Goal: Feedback & Contribution: Contribute content

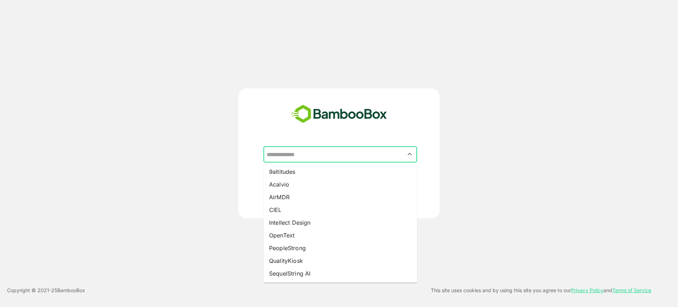
click at [313, 155] on input "text" at bounding box center [340, 154] width 151 height 13
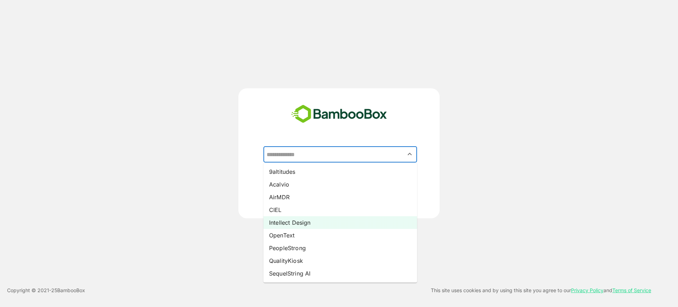
click at [307, 225] on li "Intellect Design" at bounding box center [340, 222] width 154 height 13
type input "**********"
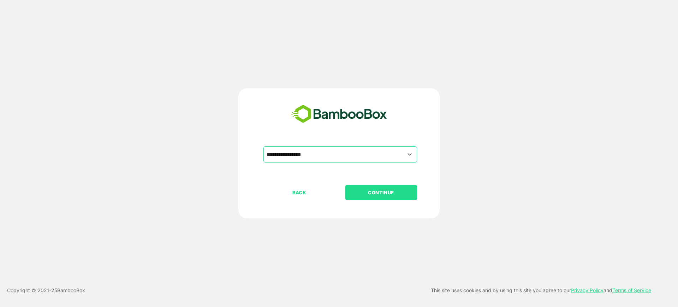
click at [375, 186] on button "CONTINUE" at bounding box center [381, 192] width 72 height 15
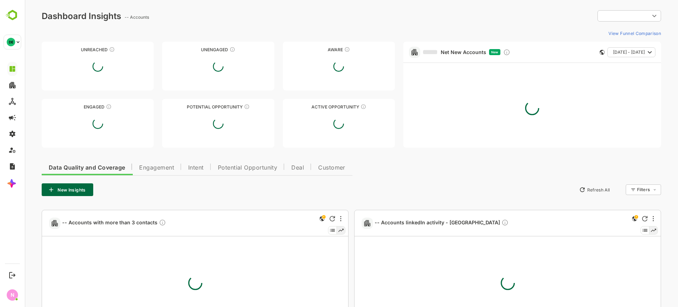
type input "**********"
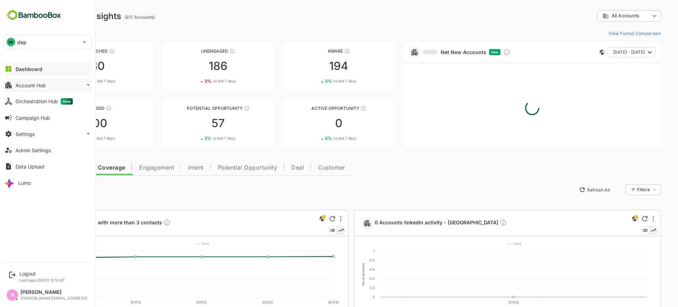
click at [21, 86] on div "Account Hub" at bounding box center [31, 85] width 30 height 6
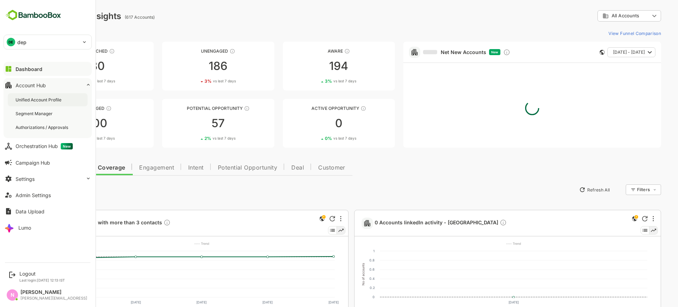
click at [30, 102] on div "Unified Account Profile" at bounding box center [39, 100] width 47 height 6
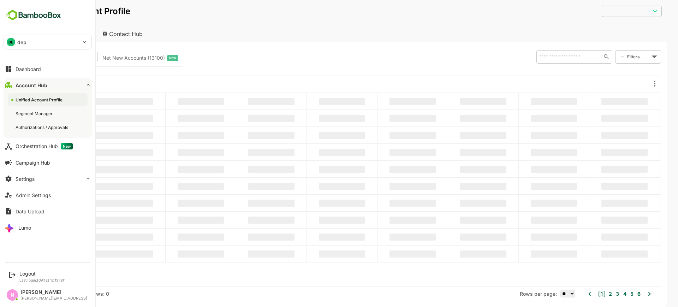
type input "**********"
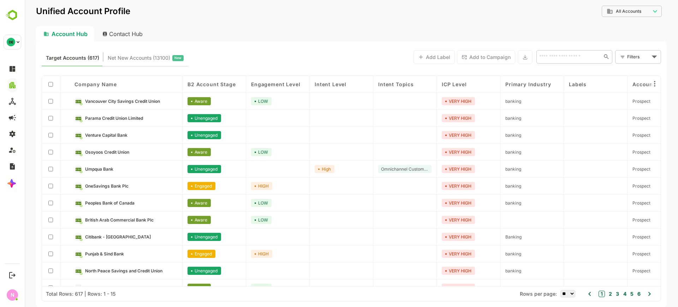
click at [543, 57] on input "text" at bounding box center [567, 56] width 61 height 8
type input "***"
click at [556, 71] on li "YES Bank Ltd." at bounding box center [573, 72] width 73 height 12
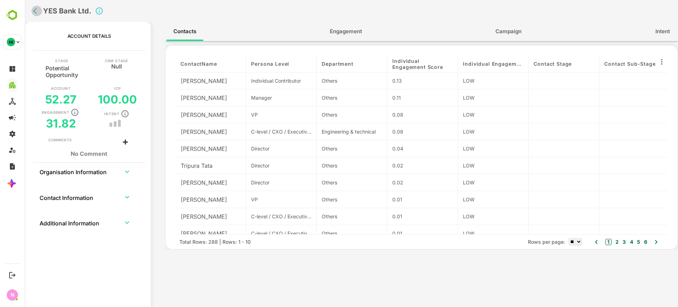
click at [33, 13] on icon "back" at bounding box center [36, 10] width 7 height 7
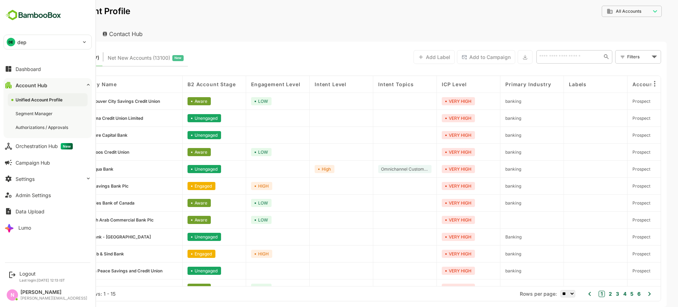
click at [59, 44] on div "DE dep" at bounding box center [43, 42] width 79 height 14
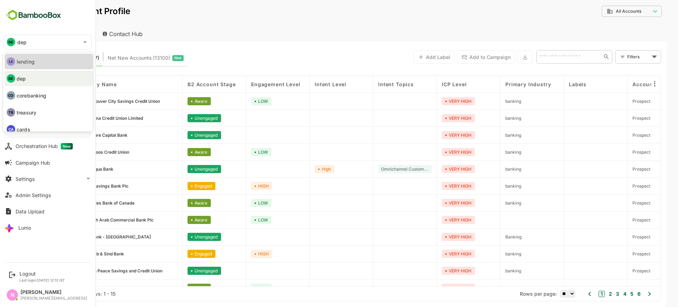
click at [52, 58] on li "LE lending" at bounding box center [49, 62] width 88 height 16
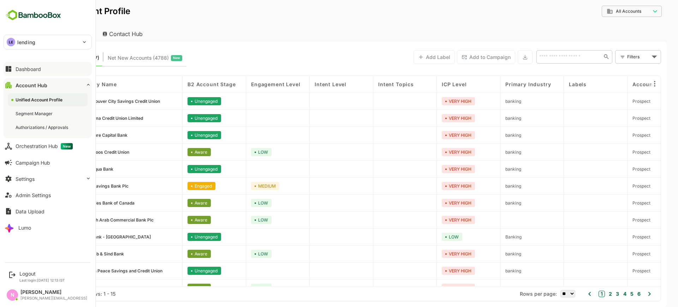
click at [50, 71] on button "Dashboard" at bounding box center [48, 69] width 88 height 14
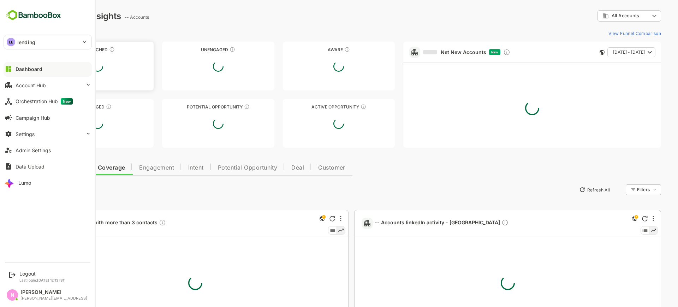
type input "**********"
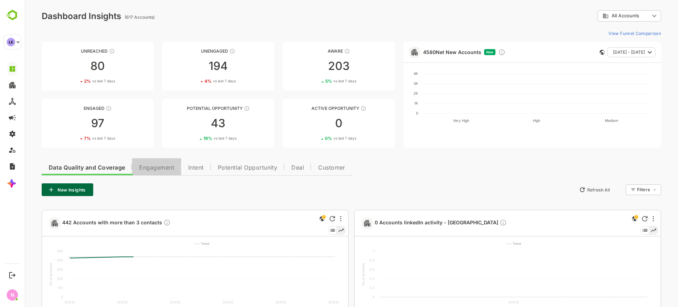
click at [153, 173] on button "Engagement" at bounding box center [156, 166] width 49 height 17
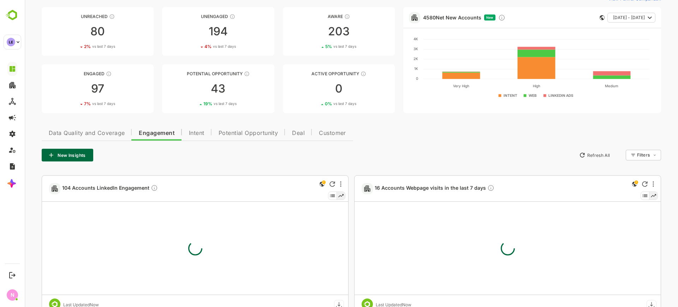
scroll to position [35, 0]
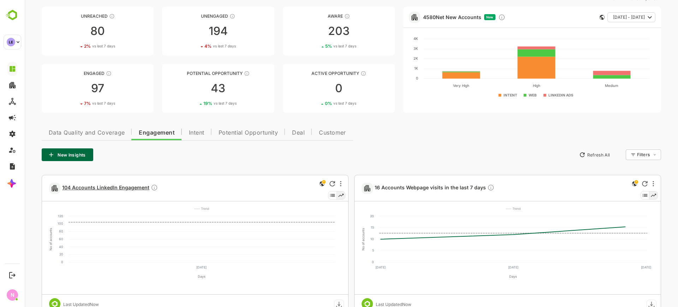
click at [130, 186] on span "104 Accounts LinkedIn Engagement" at bounding box center [110, 188] width 96 height 8
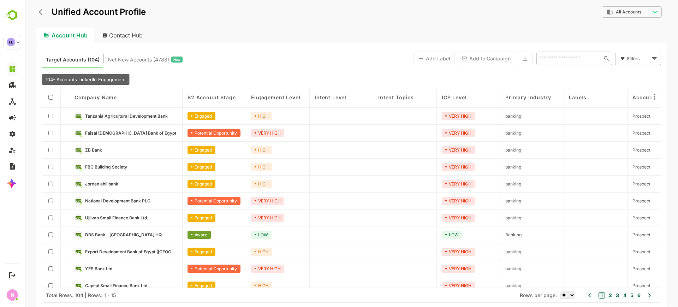
scroll to position [74, 0]
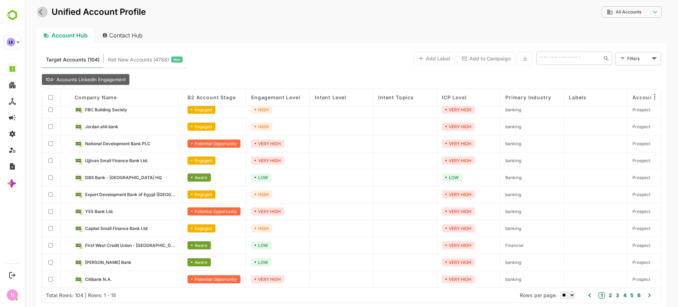
click at [38, 9] on button "back" at bounding box center [42, 12] width 11 height 11
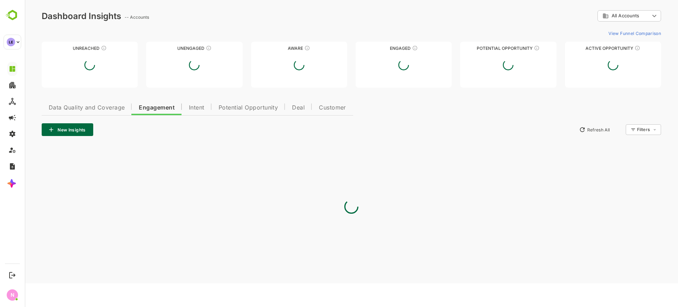
scroll to position [0, 0]
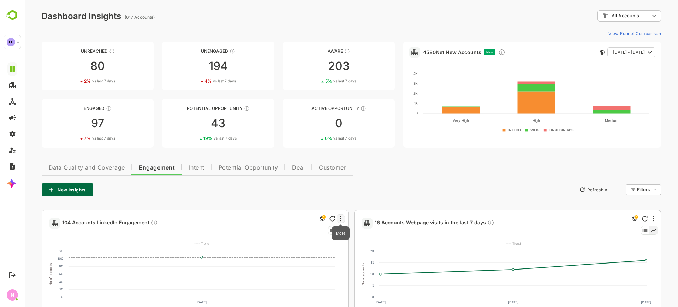
click at [340, 219] on icon "More" at bounding box center [340, 219] width 1 height 6
click at [313, 244] on ul "Hide Edit Delete Copy Share" at bounding box center [319, 258] width 50 height 70
click at [308, 272] on li "Copy" at bounding box center [319, 271] width 48 height 13
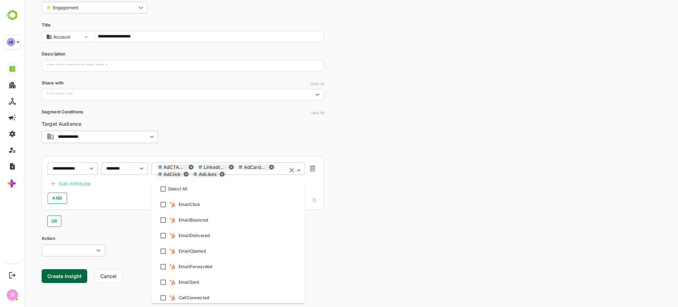
scroll to position [174, 0]
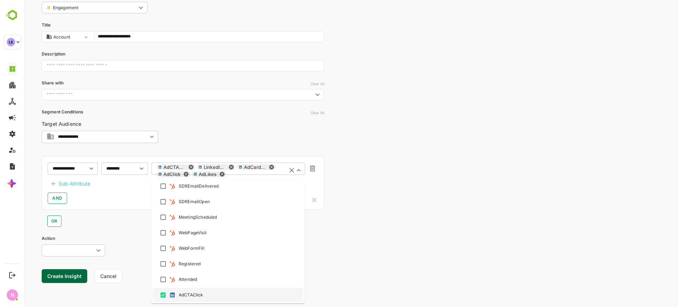
click at [231, 166] on div "AdCTAClick LinkedInLeadGenFormFill AdCardClick AdClick AdLikes ​" at bounding box center [228, 170] width 154 height 17
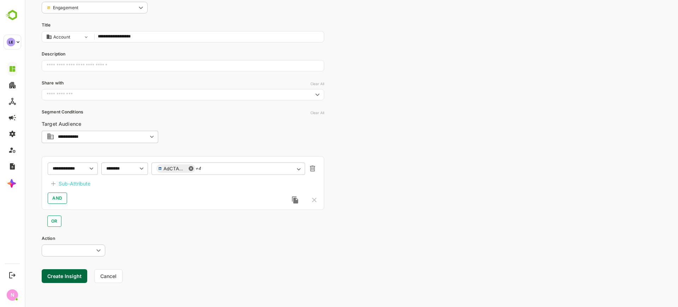
click at [392, 237] on div "**********" at bounding box center [351, 129] width 653 height 355
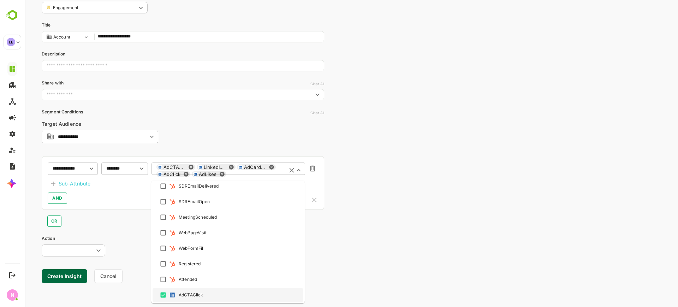
click at [275, 166] on div "AdCTAClick LinkedInLeadGenFormFill AdCardClick AdClick AdLikes ​" at bounding box center [228, 170] width 154 height 17
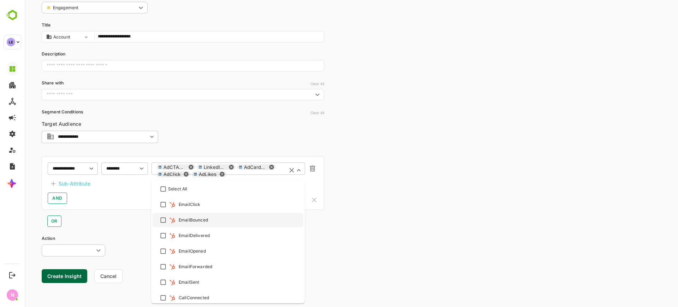
click at [384, 236] on div "**********" at bounding box center [351, 129] width 653 height 355
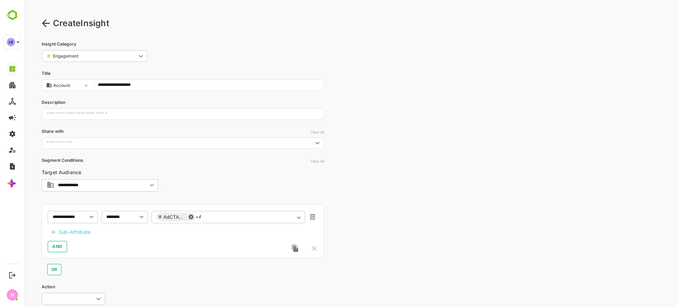
click at [47, 25] on icon at bounding box center [46, 23] width 8 height 8
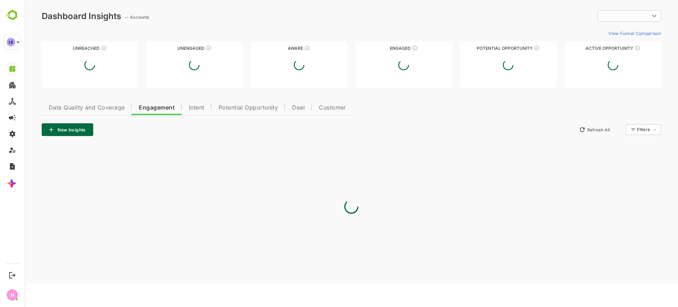
type input "**********"
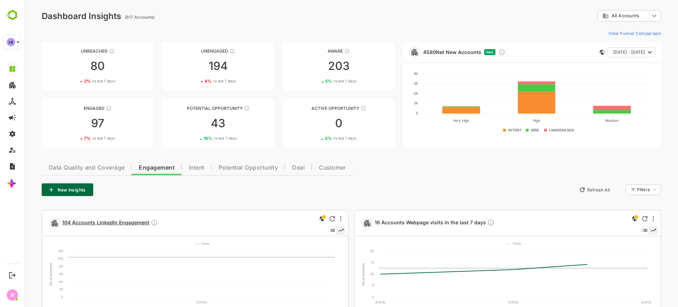
click at [124, 225] on span "104 Accounts LinkedIn Engagement" at bounding box center [110, 223] width 96 height 8
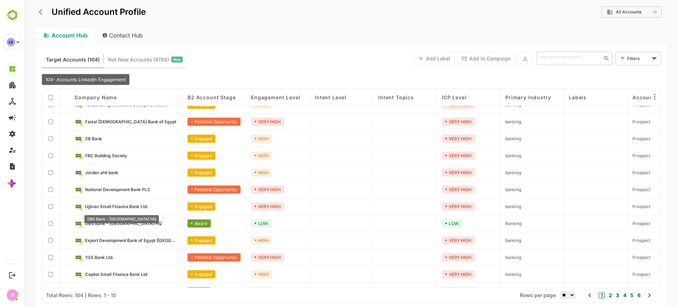
scroll to position [46, 0]
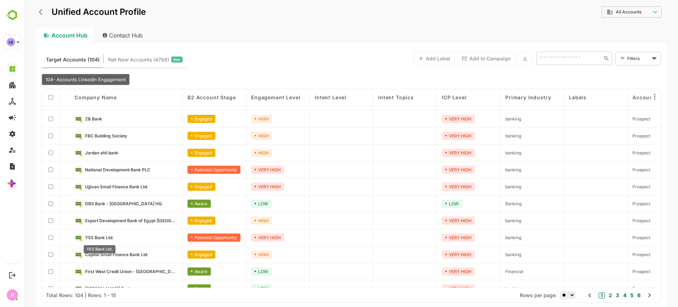
click at [101, 238] on span "YES Bank Ltd." at bounding box center [99, 237] width 29 height 5
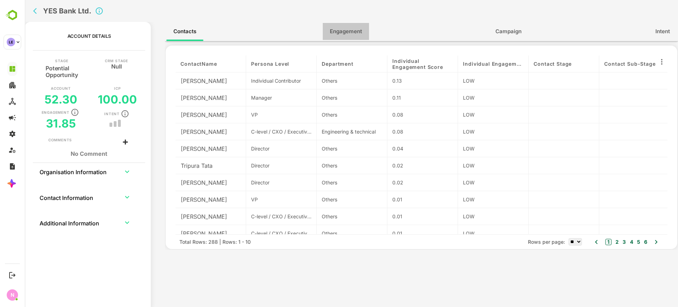
click at [332, 36] on span "Engagement" at bounding box center [346, 31] width 32 height 9
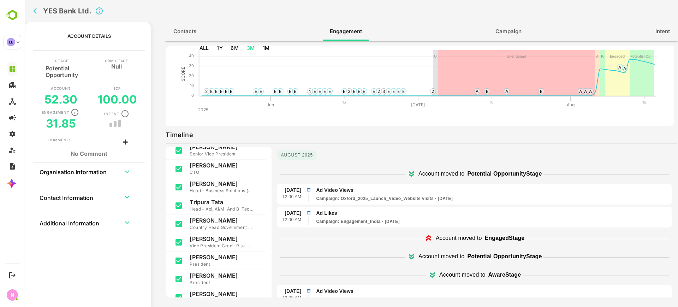
scroll to position [16, 0]
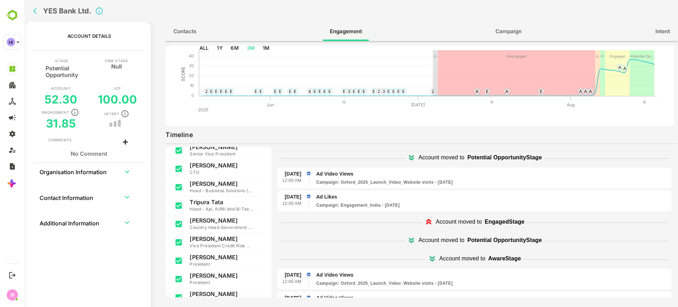
click at [45, 42] on div "Account Details" at bounding box center [89, 36] width 124 height 17
click at [34, 8] on icon "back" at bounding box center [36, 10] width 7 height 7
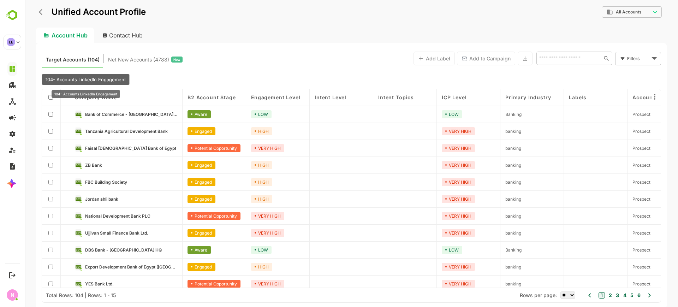
click at [86, 75] on div "104- Accounts LinkedIn Engagement" at bounding box center [86, 79] width 88 height 11
click at [91, 77] on span "104- Accounts LinkedIn Engagement" at bounding box center [86, 80] width 80 height 6
click at [62, 77] on span "104- Accounts LinkedIn Engagement" at bounding box center [86, 80] width 80 height 6
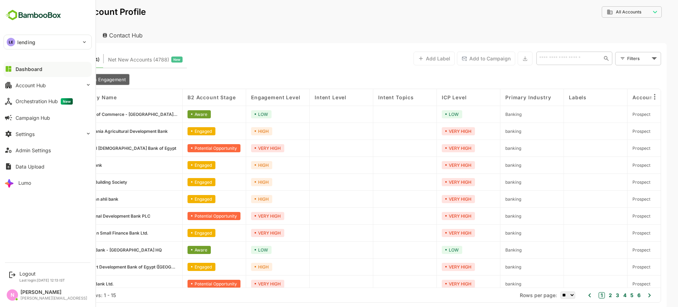
click at [44, 71] on button "Dashboard" at bounding box center [48, 69] width 88 height 14
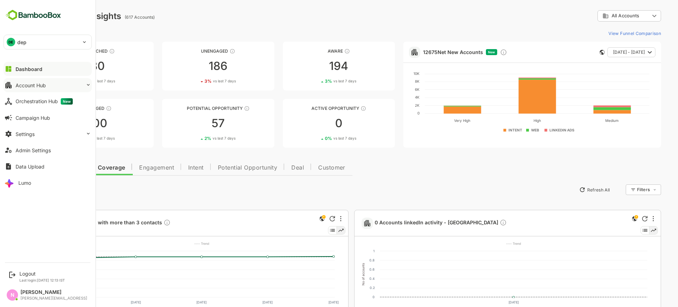
click at [50, 87] on button "Account Hub" at bounding box center [48, 85] width 88 height 14
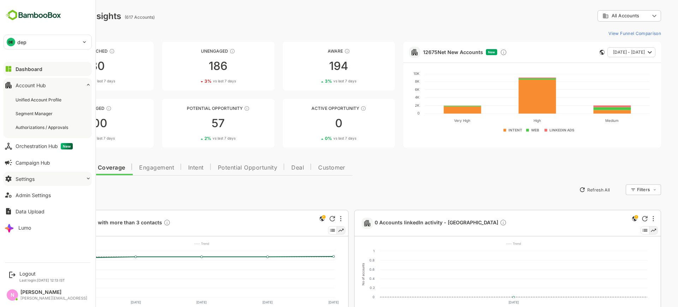
click at [48, 181] on button "Settings" at bounding box center [48, 179] width 88 height 14
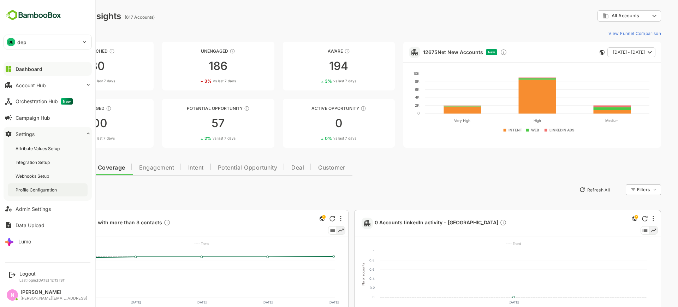
click at [47, 192] on div "Profile Configuration" at bounding box center [37, 190] width 43 height 6
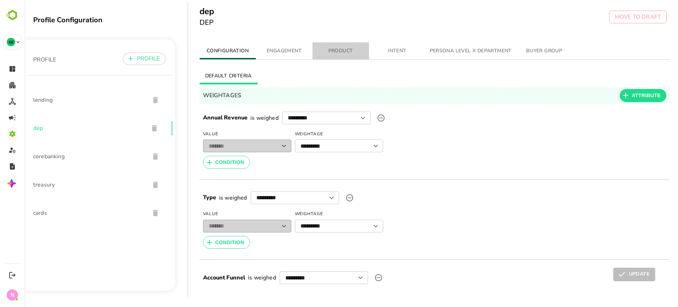
click at [349, 58] on button "PRODUCT" at bounding box center [340, 50] width 56 height 17
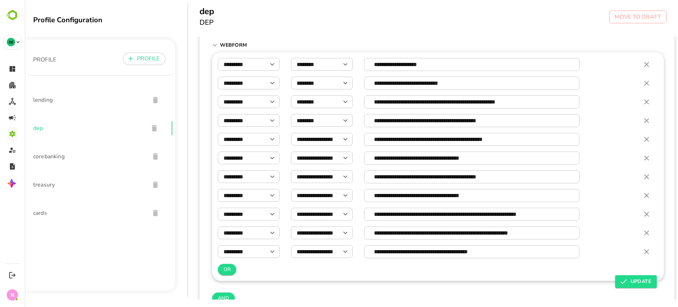
scroll to position [138, 0]
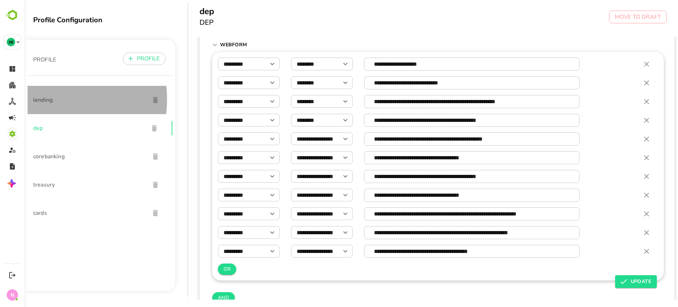
click at [43, 99] on span "lending" at bounding box center [88, 100] width 111 height 8
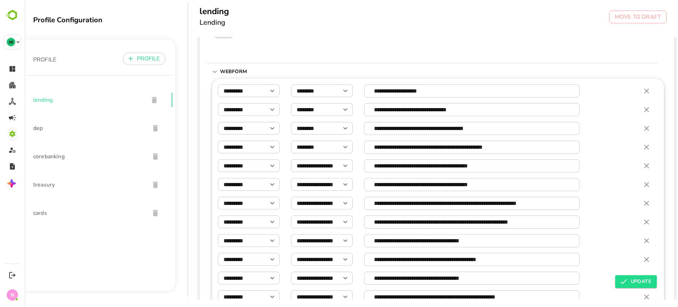
scroll to position [0, 0]
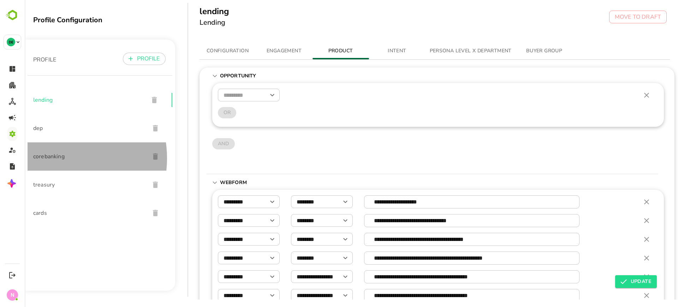
click at [52, 158] on span "corebanking" at bounding box center [88, 156] width 111 height 8
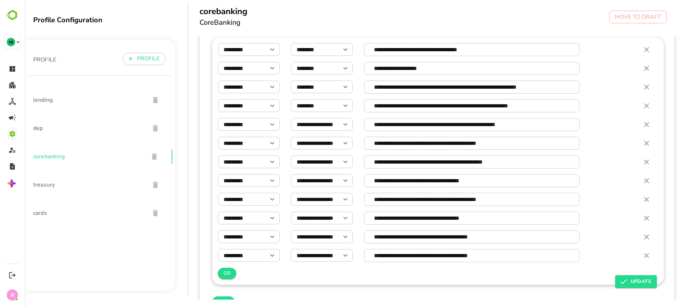
scroll to position [154, 0]
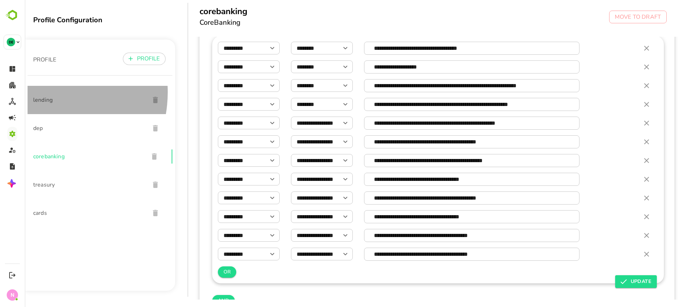
click at [38, 92] on div "lending" at bounding box center [100, 100] width 145 height 28
click at [43, 98] on span "lending" at bounding box center [88, 100] width 111 height 8
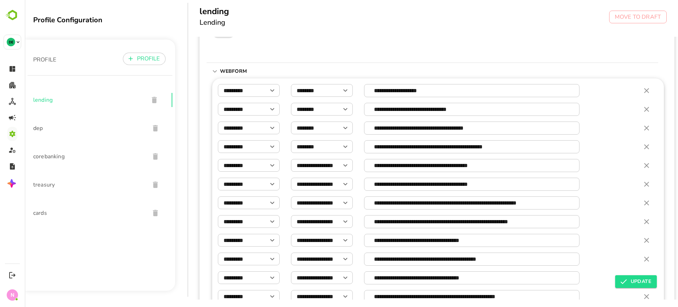
scroll to position [106, 0]
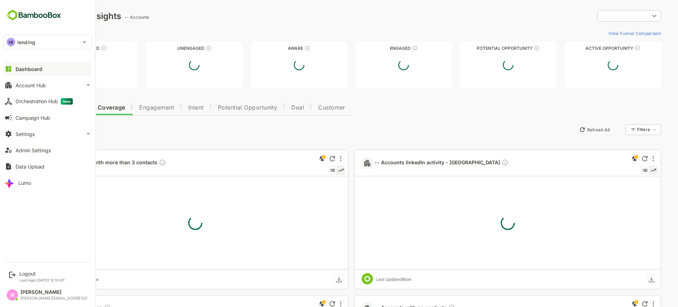
type input "**********"
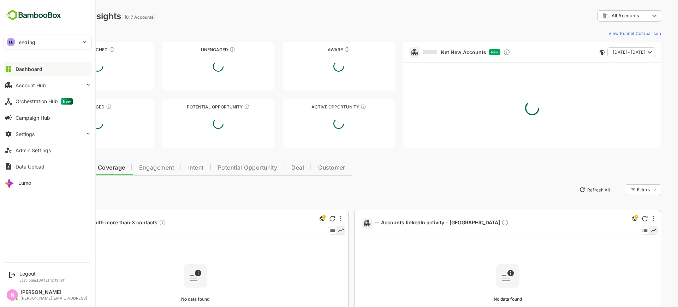
click at [26, 42] on p "lending" at bounding box center [26, 41] width 18 height 7
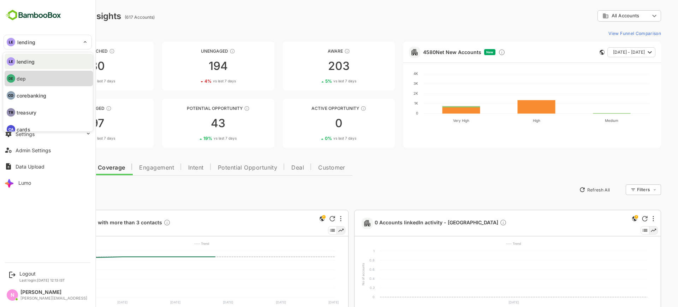
click at [44, 79] on li "DE dep" at bounding box center [49, 79] width 88 height 16
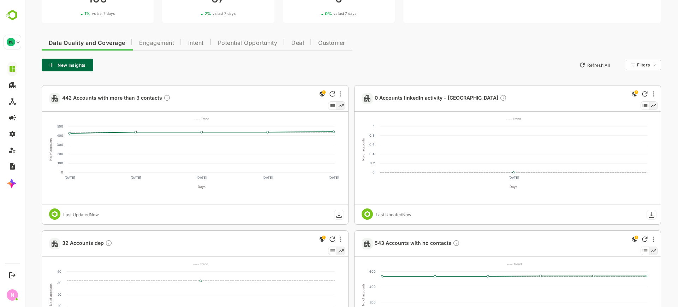
scroll to position [120, 0]
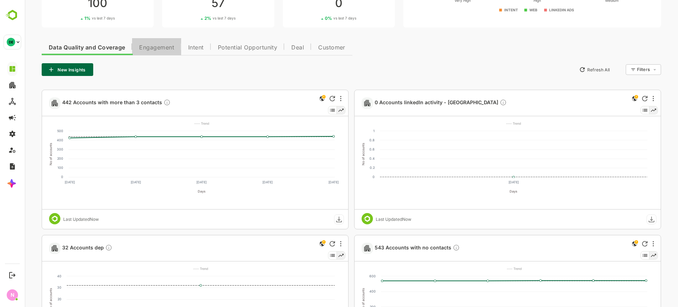
click at [149, 45] on span "Engagement" at bounding box center [156, 48] width 35 height 6
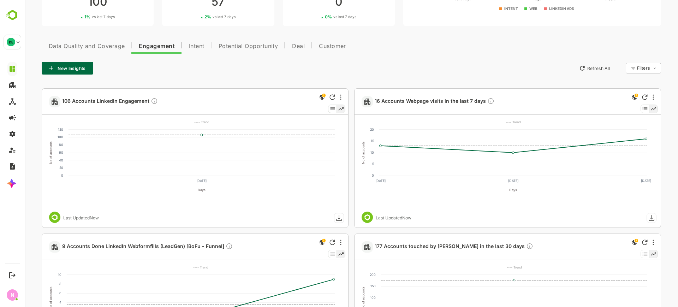
scroll to position [0, 0]
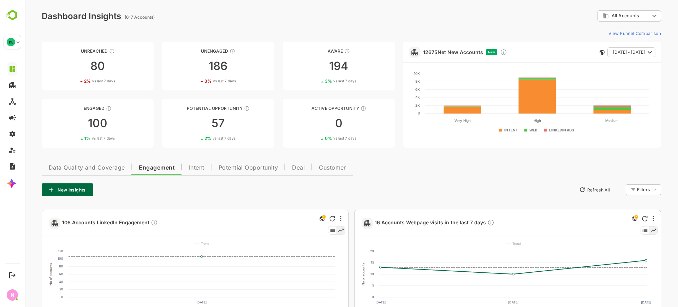
click at [68, 191] on button "New Insights" at bounding box center [68, 189] width 52 height 13
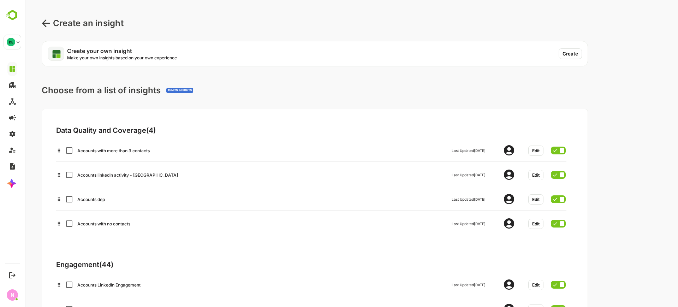
click at [565, 54] on button "Create" at bounding box center [569, 53] width 23 height 11
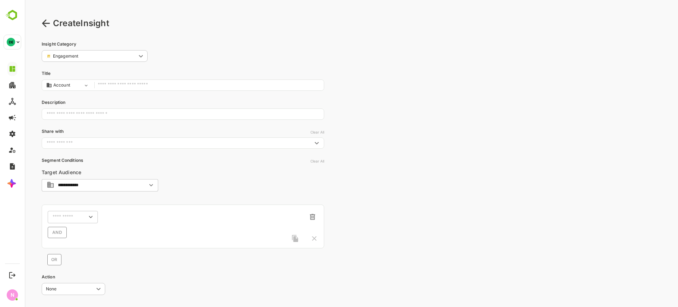
click at [226, 84] on input "text" at bounding box center [209, 85] width 222 height 10
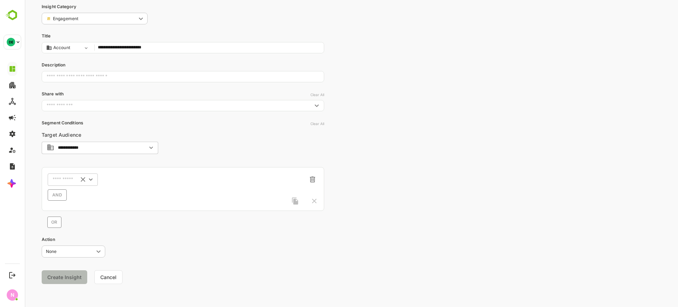
click at [77, 178] on div "​" at bounding box center [73, 179] width 50 height 13
type input "**********"
type input "****"
click at [87, 209] on div "Activity Type" at bounding box center [79, 207] width 61 height 15
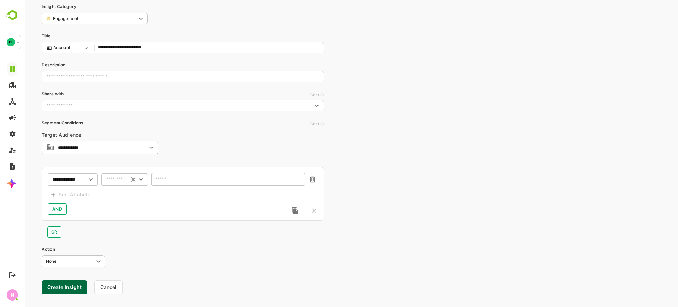
click at [118, 183] on div "​" at bounding box center [124, 179] width 47 height 13
click at [118, 195] on li "includes" at bounding box center [125, 192] width 44 height 11
type input "********"
click at [166, 180] on input "text" at bounding box center [223, 179] width 135 height 5
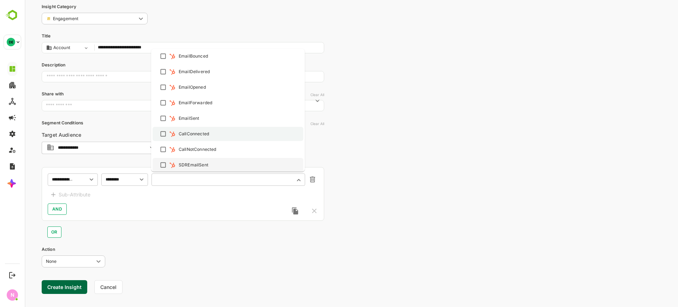
scroll to position [0, 0]
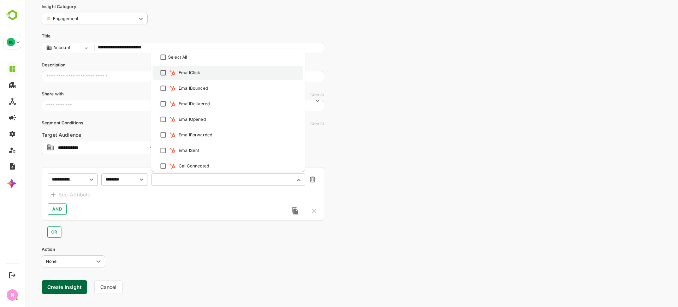
click at [175, 77] on div "EmailClick" at bounding box center [228, 72] width 138 height 8
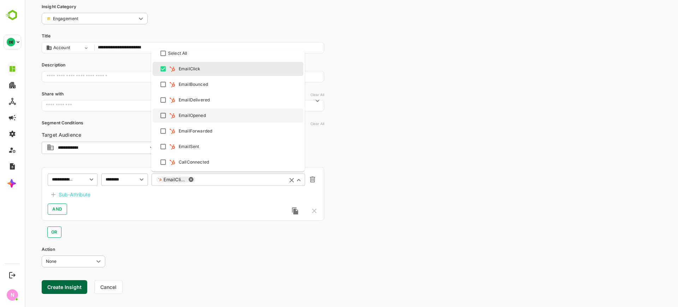
scroll to position [5, 0]
click at [170, 113] on img at bounding box center [172, 113] width 7 height 7
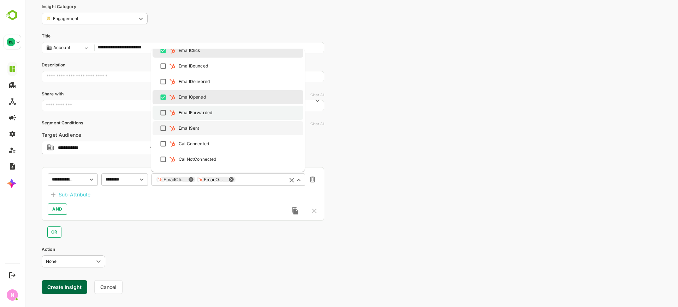
scroll to position [23, 0]
click at [174, 124] on div "EmailSent" at bounding box center [228, 128] width 138 height 8
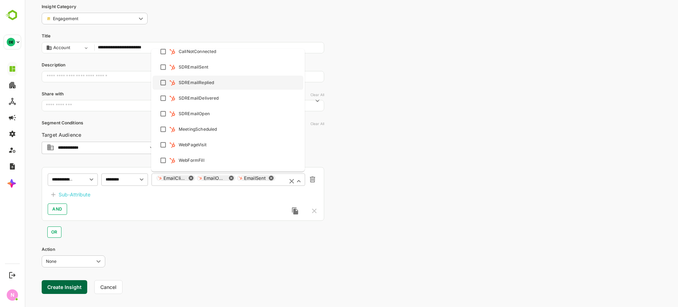
scroll to position [130, 0]
click at [174, 124] on li "MeetingScheduled" at bounding box center [228, 129] width 151 height 14
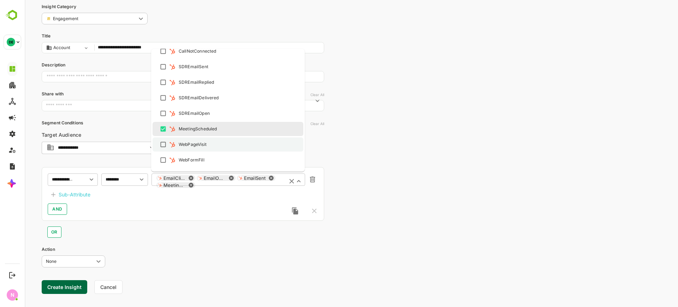
click at [173, 142] on img at bounding box center [172, 144] width 7 height 7
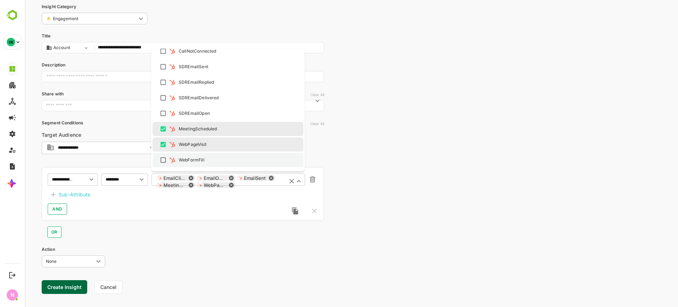
click at [179, 154] on li "WebFormFill" at bounding box center [228, 160] width 151 height 14
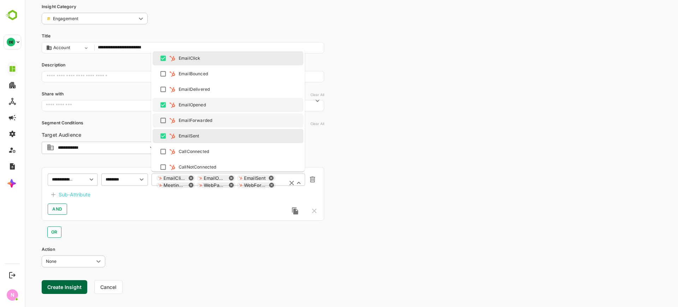
scroll to position [23, 0]
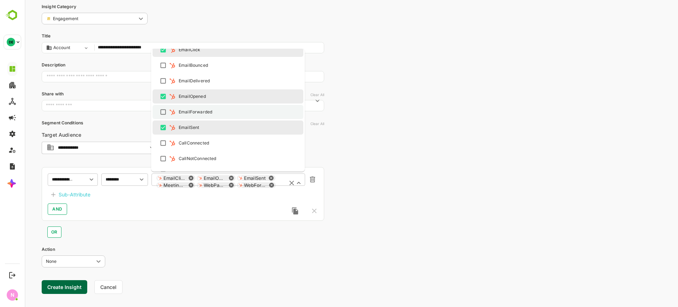
click at [203, 115] on div "EmailForwarded" at bounding box center [228, 112] width 138 height 8
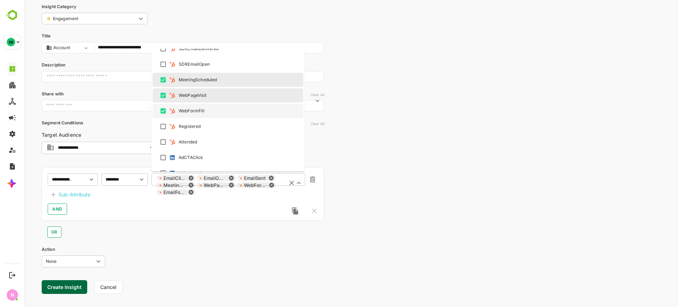
scroll to position [180, 0]
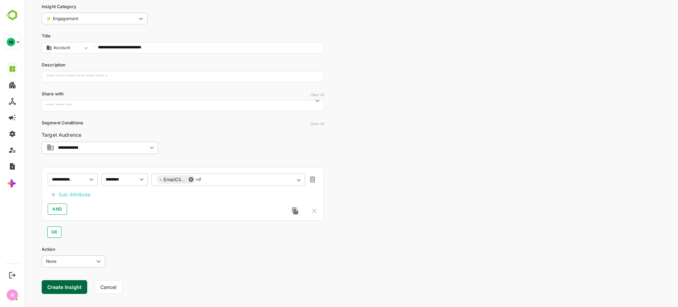
click at [68, 194] on div "Sub-Attribute" at bounding box center [75, 194] width 32 height 8
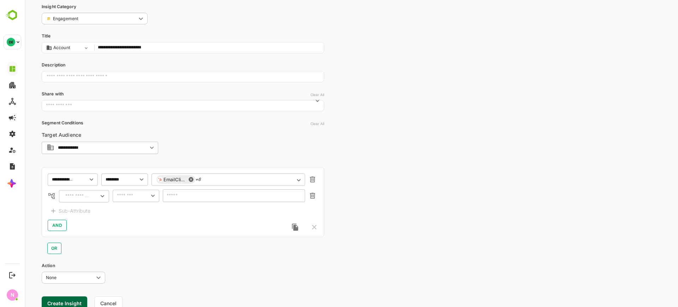
click at [79, 190] on div "​" at bounding box center [84, 196] width 50 height 13
click at [86, 210] on div "CampaignName(accounts)" at bounding box center [100, 210] width 55 height 7
type input "**********"
click at [125, 193] on input "text" at bounding box center [126, 195] width 22 height 8
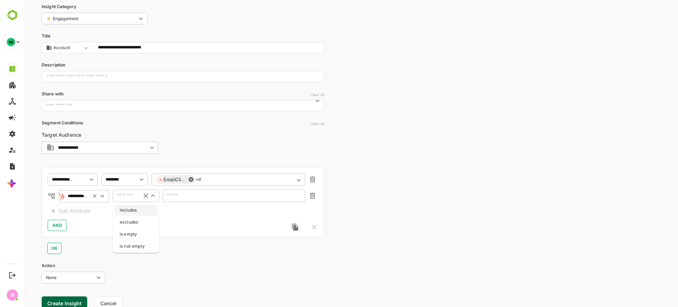
click at [134, 209] on li "includes" at bounding box center [136, 210] width 44 height 11
type input "********"
click at [181, 196] on input "text" at bounding box center [230, 195] width 124 height 5
paste input "**********"
type input "**********"
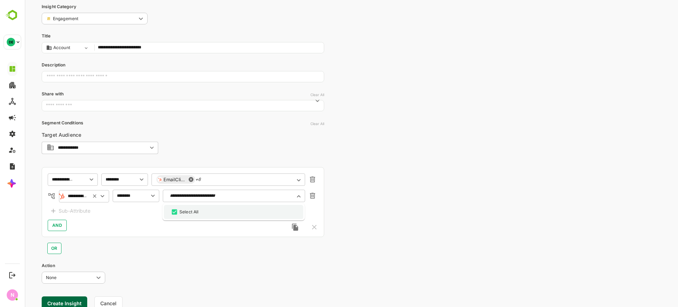
click at [202, 210] on div "Select All" at bounding box center [233, 212] width 127 height 8
click at [242, 196] on input "**********" at bounding box center [230, 195] width 124 height 5
paste input "**********"
type input "*"
click at [102, 194] on icon at bounding box center [102, 196] width 8 height 8
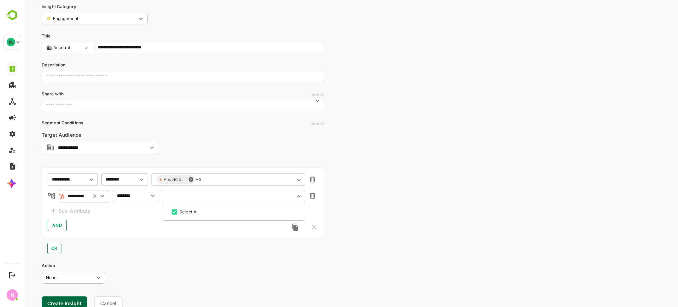
scroll to position [0, 36]
click at [97, 194] on icon at bounding box center [95, 196] width 8 height 6
click at [86, 193] on div "​" at bounding box center [84, 196] width 50 height 13
click at [83, 201] on div "​" at bounding box center [84, 196] width 50 height 13
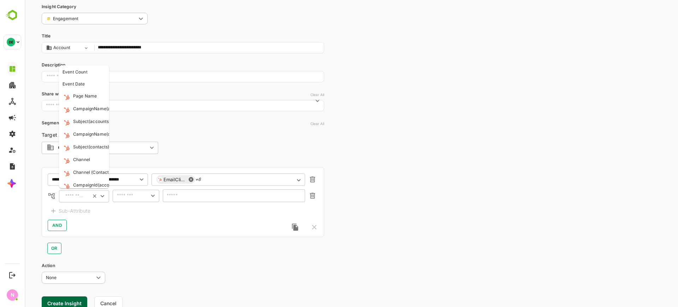
click at [83, 197] on input "text" at bounding box center [74, 196] width 23 height 8
click at [92, 108] on div "CampaignName(accounts)" at bounding box center [100, 109] width 55 height 7
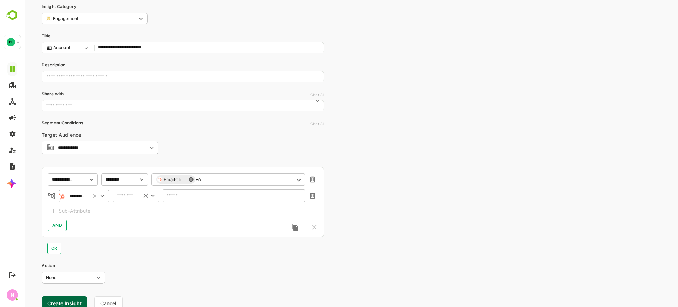
type input "**********"
click at [127, 199] on input "text" at bounding box center [126, 195] width 22 height 8
click at [131, 211] on li "includes" at bounding box center [136, 210] width 44 height 11
type input "********"
click at [177, 196] on input "text" at bounding box center [230, 195] width 124 height 5
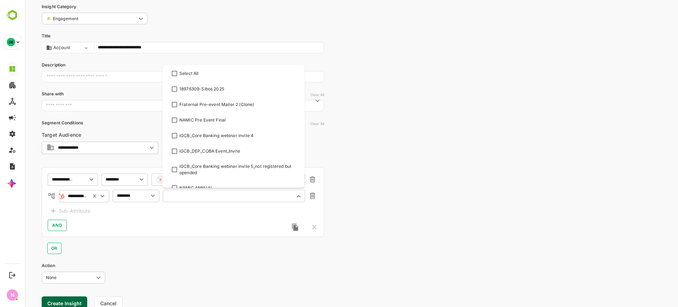
paste input "**********"
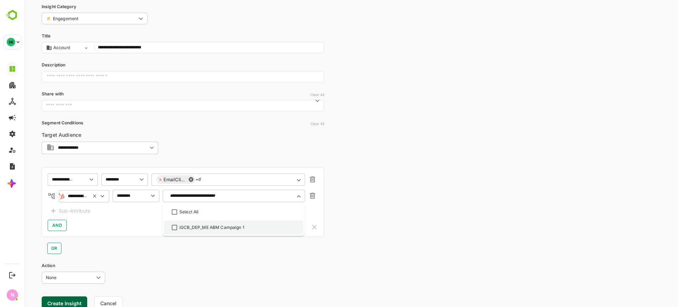
click at [180, 230] on div "iGCB_DEP_ME ABM Campaign 1" at bounding box center [211, 227] width 65 height 6
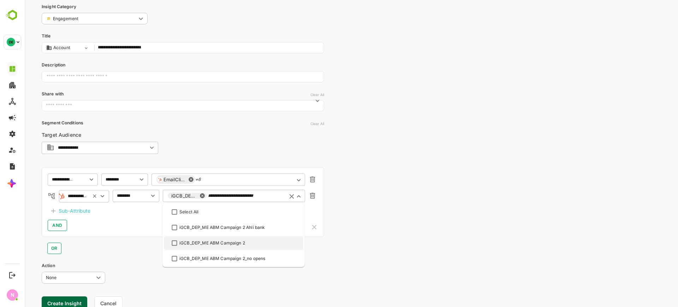
click at [216, 238] on li "iGCB_DEP_ME ABM Campaign 2" at bounding box center [233, 243] width 139 height 14
click at [259, 194] on input "**********" at bounding box center [265, 195] width 34 height 5
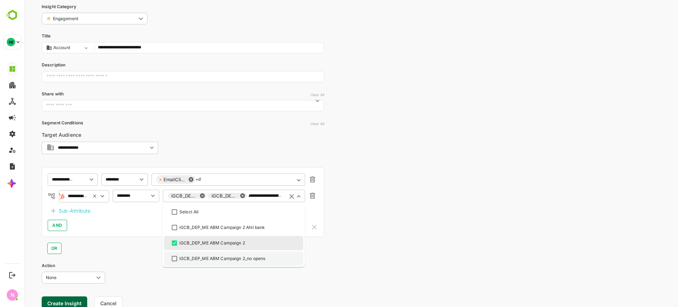
click at [250, 251] on li "iGCB_DEP_ME ABM Campaign 2_no opens" at bounding box center [233, 258] width 139 height 14
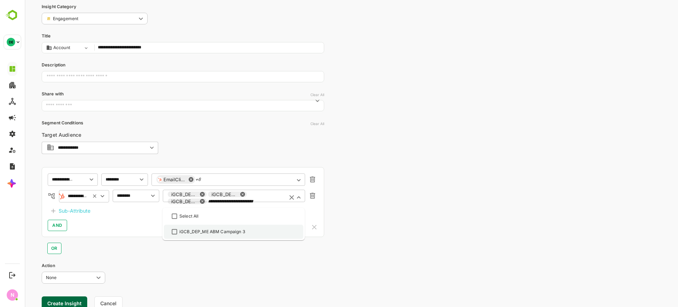
click at [223, 229] on div "iGCB_DEP_ME ABM Campaign 3" at bounding box center [212, 231] width 66 height 6
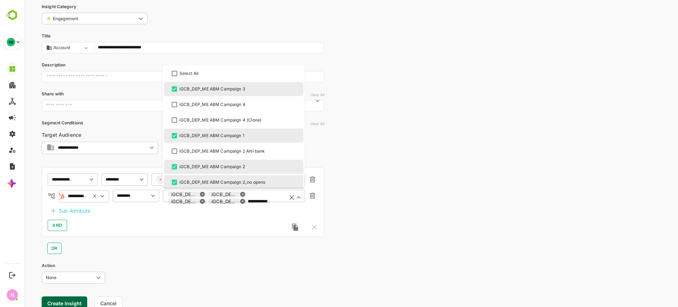
scroll to position [0, 32]
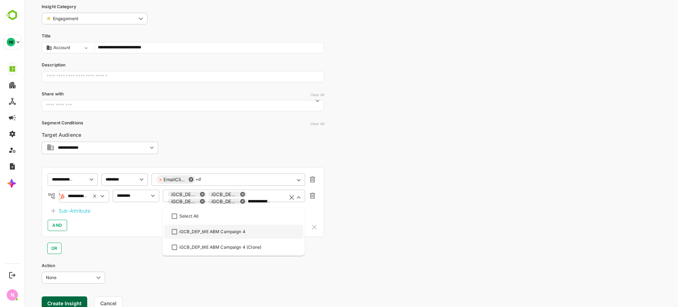
click at [223, 229] on div "iGCB_DEP_ME ABM Campaign 4" at bounding box center [212, 231] width 66 height 6
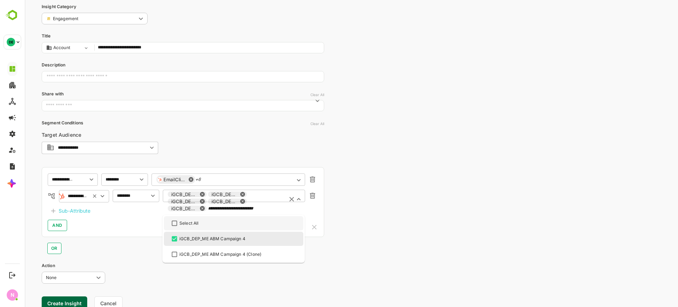
type input "**********"
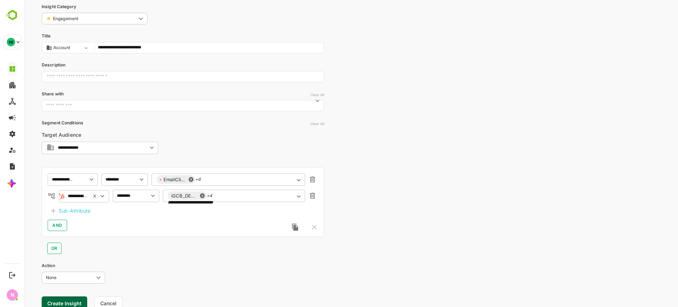
click at [383, 199] on div "**********" at bounding box center [351, 148] width 653 height 371
click at [53, 228] on span "AND" at bounding box center [57, 225] width 10 height 8
click at [66, 234] on div "**********" at bounding box center [183, 217] width 282 height 101
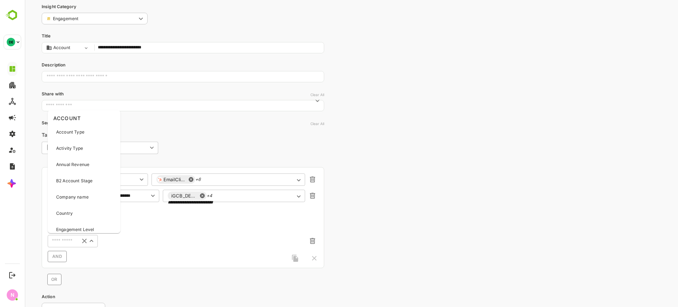
click at [64, 240] on input "text" at bounding box center [62, 241] width 25 height 8
click at [86, 185] on div "Country" at bounding box center [84, 188] width 70 height 15
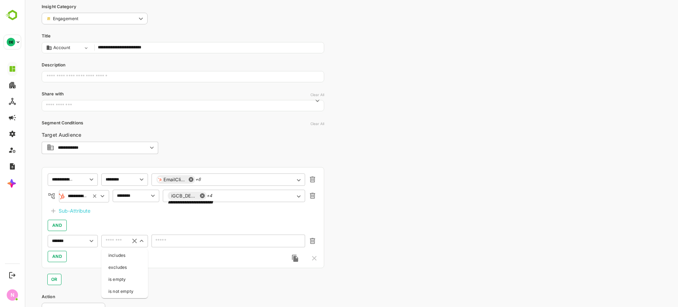
click at [117, 241] on input "text" at bounding box center [114, 241] width 22 height 8
click at [119, 254] on li "includes" at bounding box center [125, 255] width 44 height 11
type input "********"
click at [168, 244] on div "​" at bounding box center [228, 240] width 154 height 13
click div "​"
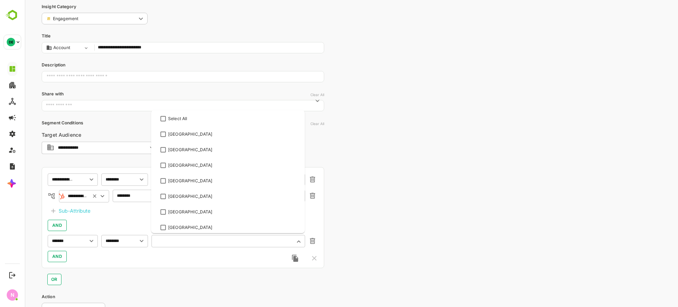
click at [217, 238] on input "text" at bounding box center [223, 240] width 135 height 5
click at [199, 137] on div "[GEOGRAPHIC_DATA]" at bounding box center [228, 134] width 138 height 8
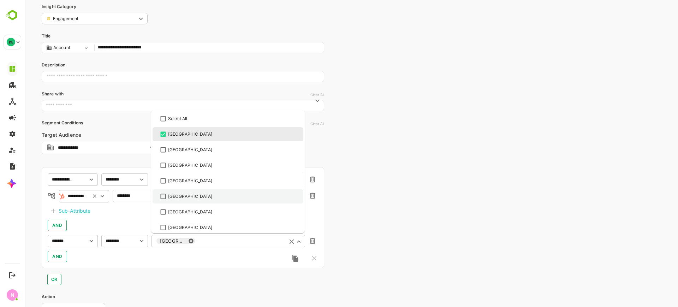
click at [178, 195] on div "[GEOGRAPHIC_DATA]" at bounding box center [190, 196] width 44 height 6
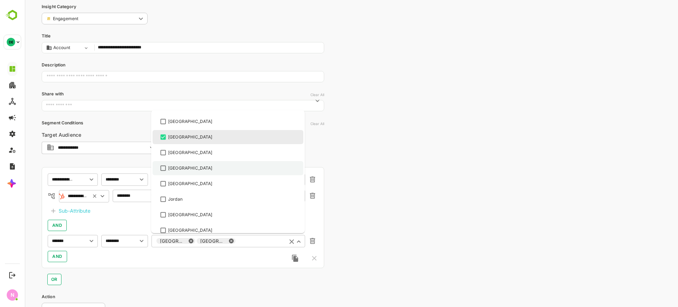
scroll to position [60, 0]
click at [178, 196] on div "Jordan" at bounding box center [175, 198] width 14 height 6
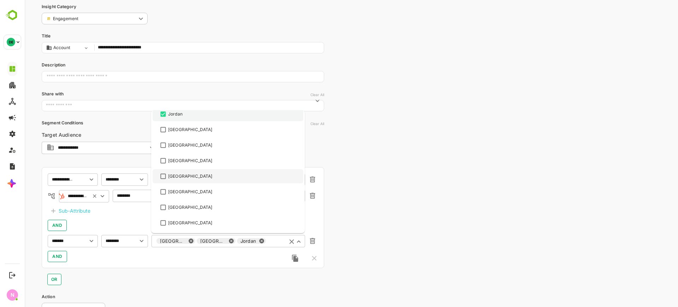
scroll to position [145, 0]
click at [178, 195] on div "[GEOGRAPHIC_DATA]" at bounding box center [228, 191] width 138 height 8
click at [183, 177] on div "[GEOGRAPHIC_DATA]" at bounding box center [228, 175] width 138 height 8
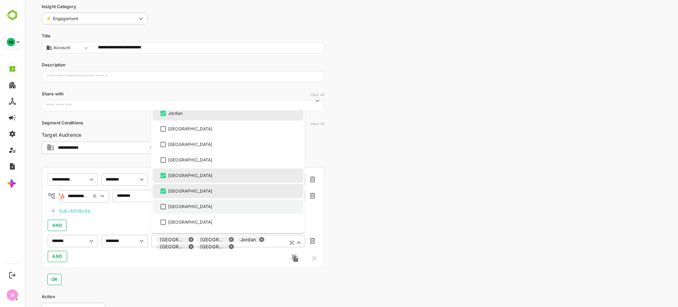
click at [190, 206] on div "[GEOGRAPHIC_DATA]" at bounding box center [190, 206] width 44 height 6
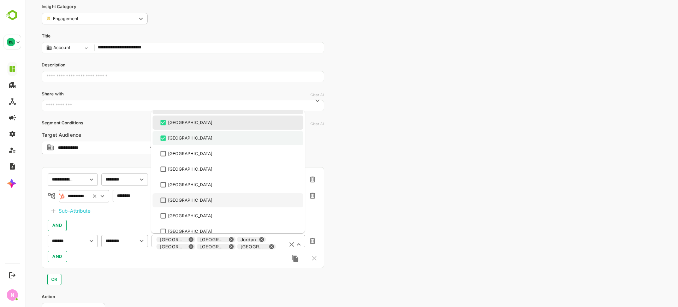
scroll to position [219, 0]
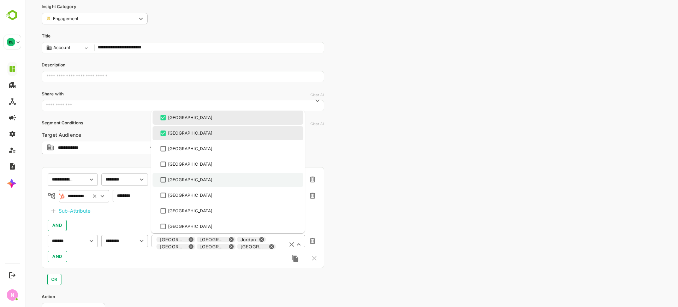
click at [197, 178] on div "[GEOGRAPHIC_DATA]" at bounding box center [190, 180] width 44 height 6
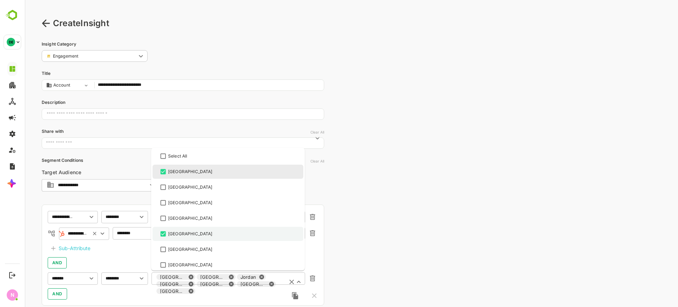
scroll to position [220, 0]
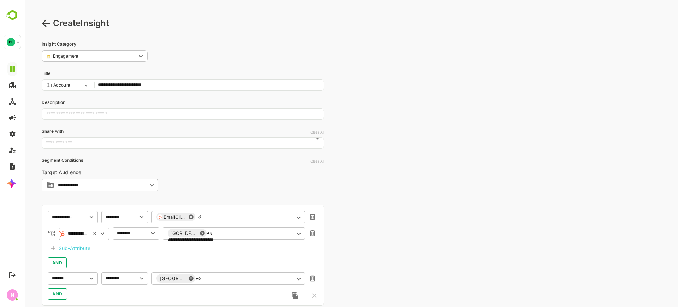
click at [341, 208] on div "**********" at bounding box center [351, 201] width 653 height 402
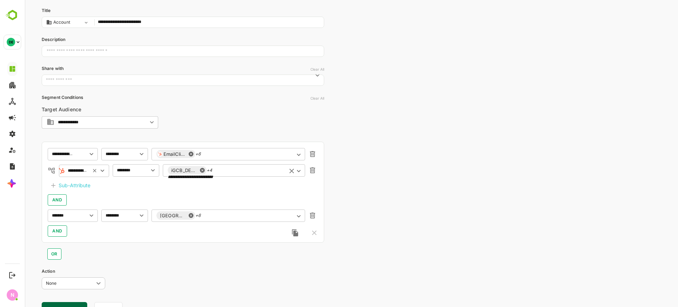
scroll to position [65, 0]
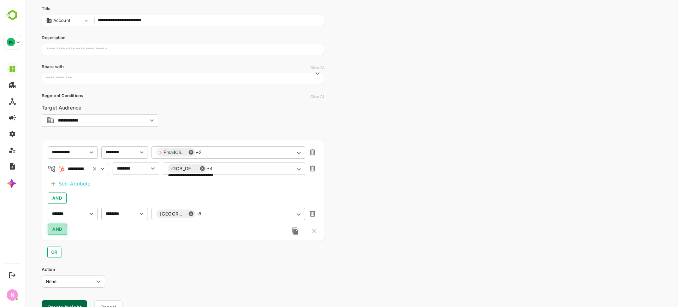
click at [60, 231] on span "AND" at bounding box center [57, 229] width 10 height 8
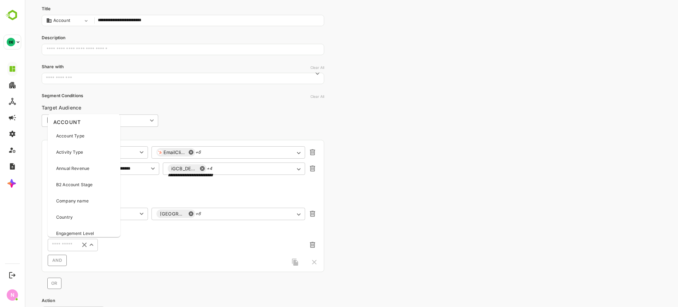
click at [62, 248] on input "text" at bounding box center [62, 244] width 25 height 8
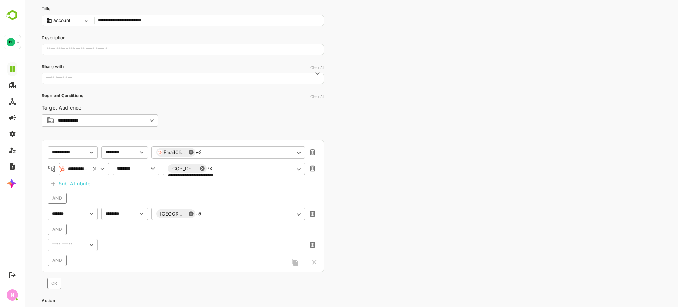
click at [122, 246] on div at bounding box center [124, 244] width 47 height 13
click at [82, 186] on div "Sub-Attribute" at bounding box center [75, 183] width 32 height 8
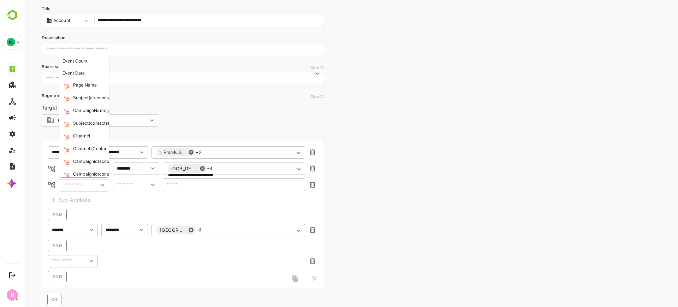
click at [82, 186] on input "text" at bounding box center [75, 185] width 25 height 8
click at [88, 72] on div "Event Date" at bounding box center [82, 73] width 40 height 6
type input "**********"
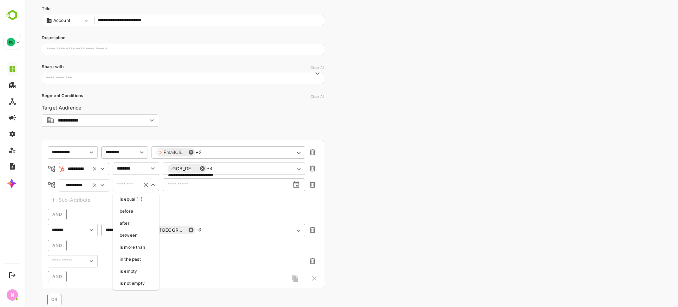
click at [126, 184] on input "text" at bounding box center [126, 184] width 22 height 8
click at [130, 217] on ul "is equal (=) before after between is more than in the past is empty is not empty" at bounding box center [136, 240] width 47 height 97
click at [130, 220] on li "after" at bounding box center [136, 223] width 44 height 11
type input "*****"
click at [173, 189] on input "text" at bounding box center [226, 185] width 127 height 18
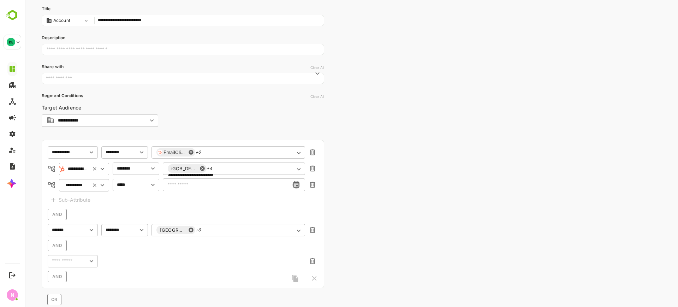
click at [295, 183] on icon "change date" at bounding box center [296, 184] width 6 height 6
click at [184, 198] on button "button" at bounding box center [180, 203] width 17 height 17
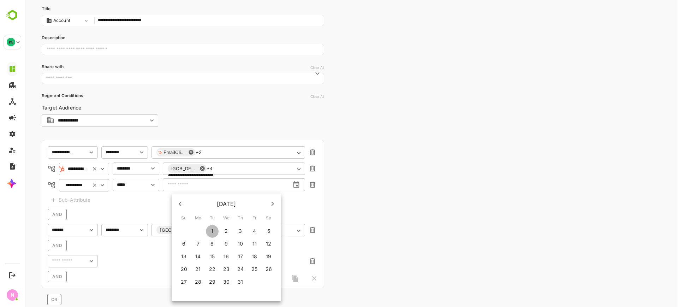
click at [214, 228] on span "1" at bounding box center [212, 230] width 13 height 7
type input "**********"
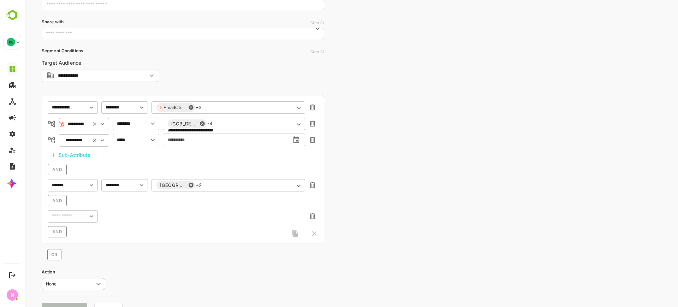
scroll to position [114, 0]
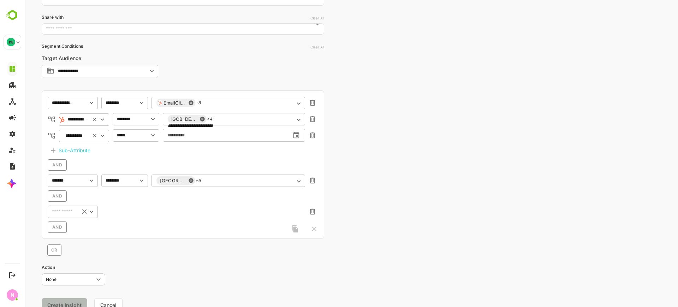
click at [75, 215] on div "​" at bounding box center [73, 211] width 50 height 13
click at [194, 219] on div "**********" at bounding box center [183, 164] width 282 height 148
click at [313, 225] on div at bounding box center [304, 229] width 27 height 8
click at [313, 213] on icon "button" at bounding box center [312, 212] width 5 height 6
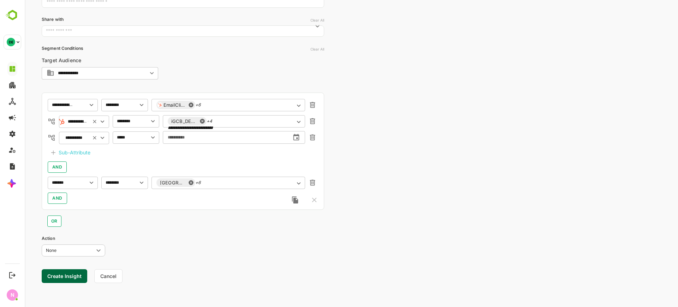
click at [68, 276] on button "Create Insight" at bounding box center [65, 276] width 46 height 14
click at [132, 283] on link "View" at bounding box center [132, 285] width 16 height 8
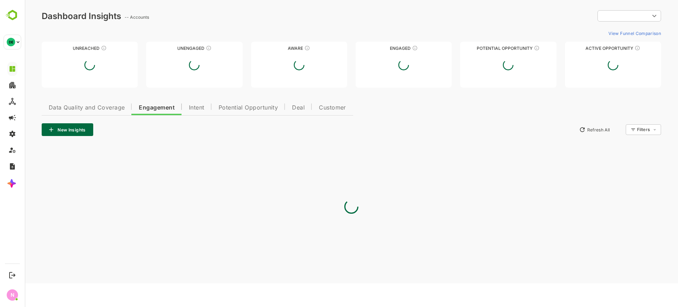
scroll to position [0, 0]
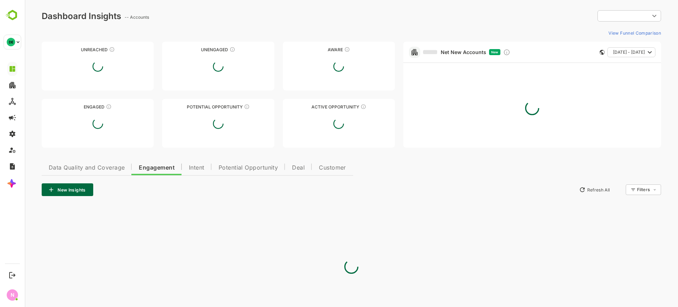
type input "**********"
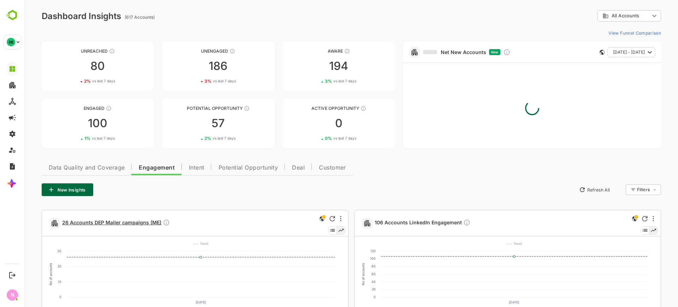
click at [149, 221] on span "26 Accounts DEP Mailer campaigns (ME)" at bounding box center [116, 223] width 108 height 8
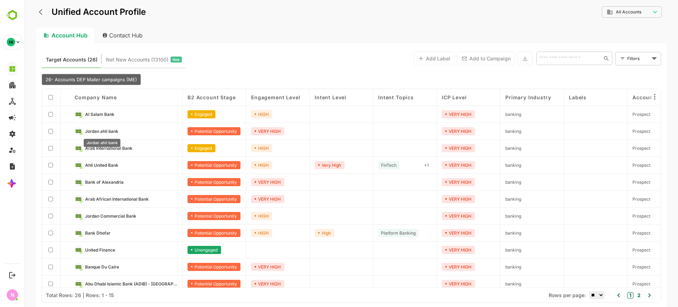
click at [111, 132] on span "Jordan ahli bank" at bounding box center [101, 130] width 33 height 5
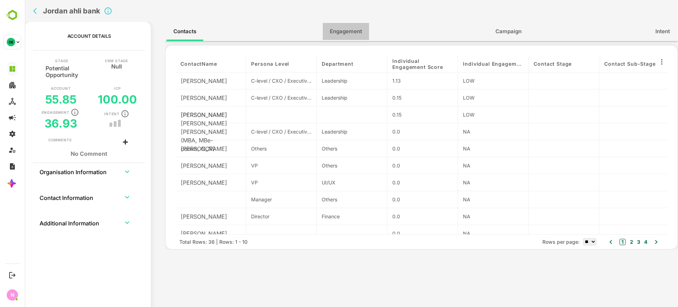
click at [351, 32] on span "Engagement" at bounding box center [346, 31] width 32 height 9
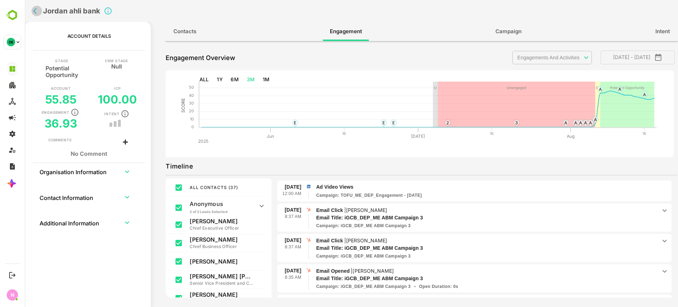
click at [37, 12] on icon "back" at bounding box center [36, 10] width 7 height 7
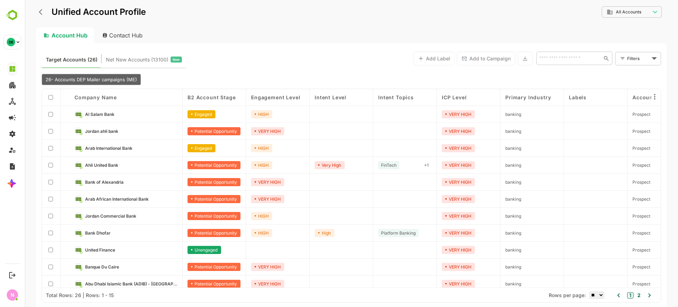
click at [109, 116] on link "Al Salam Bank" at bounding box center [131, 114] width 92 height 8
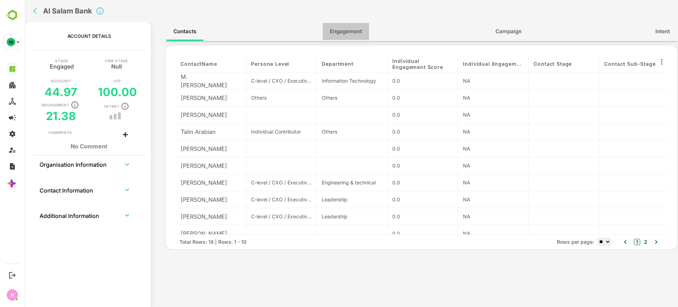
click at [361, 28] on span "Engagement" at bounding box center [346, 31] width 32 height 9
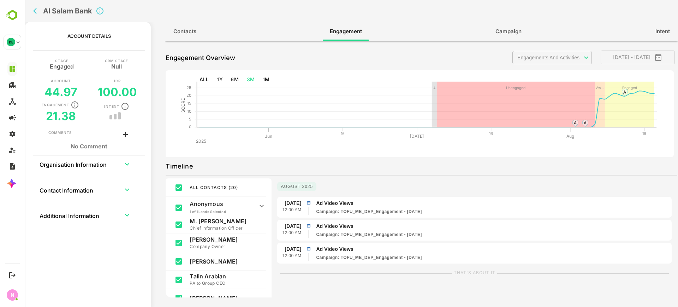
click at [323, 23] on button "Engagement" at bounding box center [346, 31] width 46 height 17
click at [37, 14] on icon "back" at bounding box center [36, 10] width 7 height 7
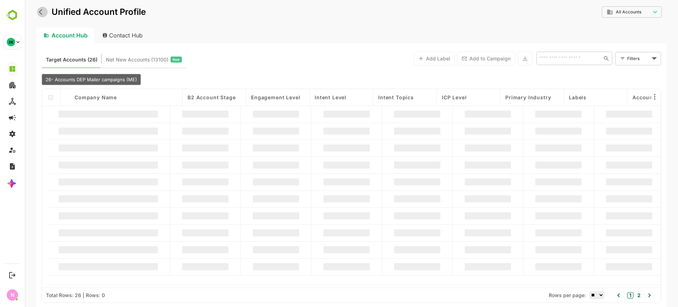
click at [38, 15] on button "back" at bounding box center [42, 12] width 11 height 11
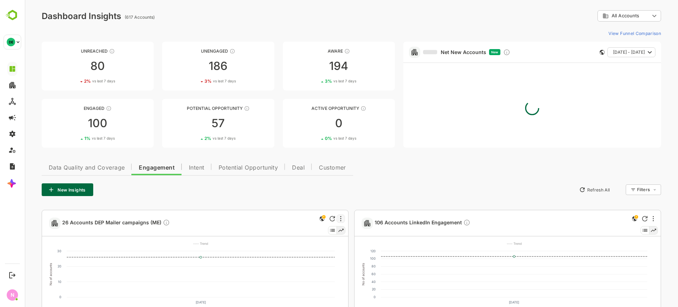
click at [343, 220] on div at bounding box center [340, 218] width 8 height 8
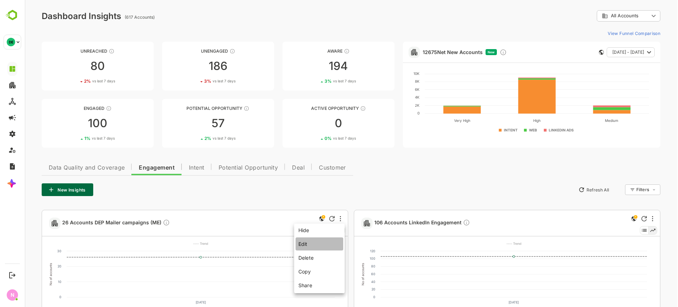
click at [323, 243] on li "Edit" at bounding box center [319, 243] width 48 height 13
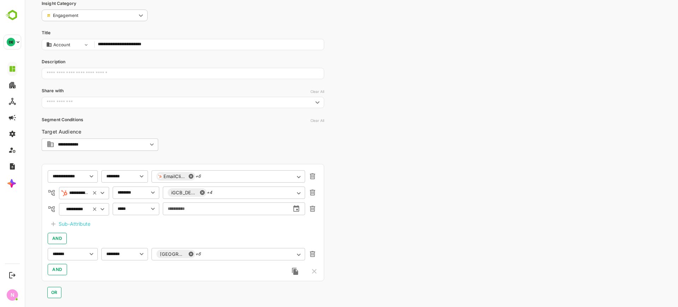
scroll to position [112, 0]
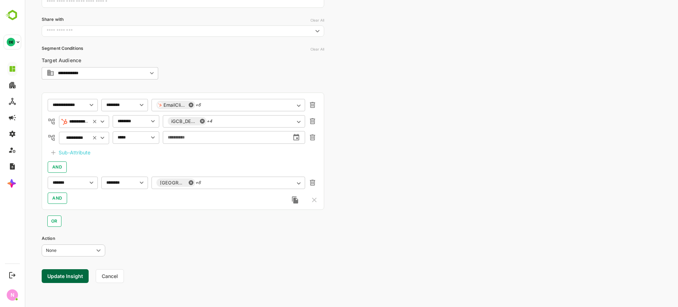
click at [72, 276] on button "Update Insight" at bounding box center [65, 276] width 47 height 14
click at [128, 282] on link "View" at bounding box center [128, 285] width 16 height 8
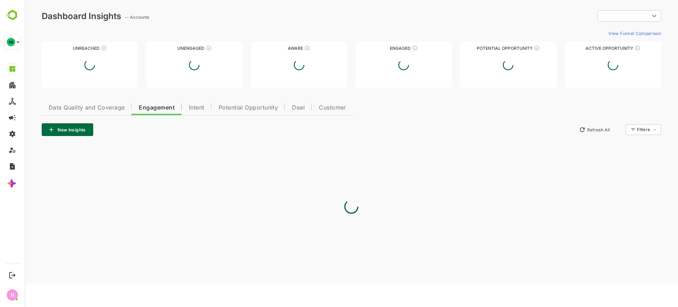
scroll to position [0, 0]
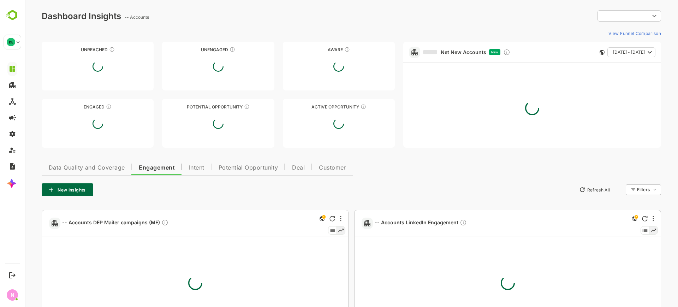
type input "**********"
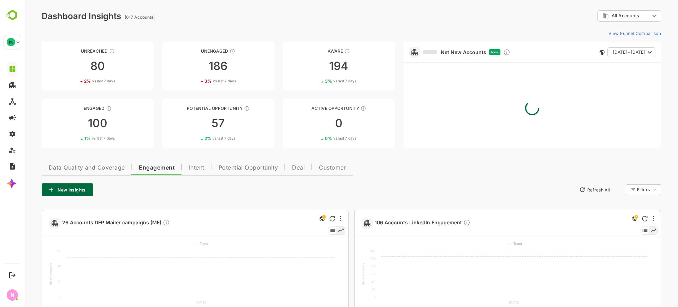
click at [139, 220] on span "26 Accounts DEP Mailer campaigns (ME)" at bounding box center [116, 223] width 108 height 8
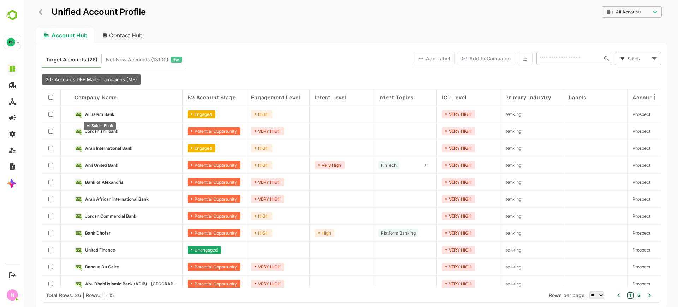
click at [108, 112] on span "Al Salam Bank" at bounding box center [99, 114] width 29 height 5
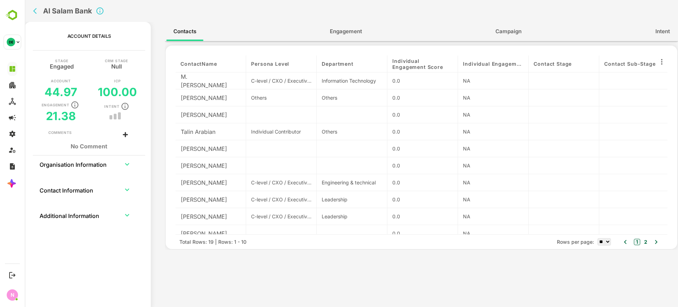
click at [335, 39] on button "Engagement" at bounding box center [346, 31] width 46 height 17
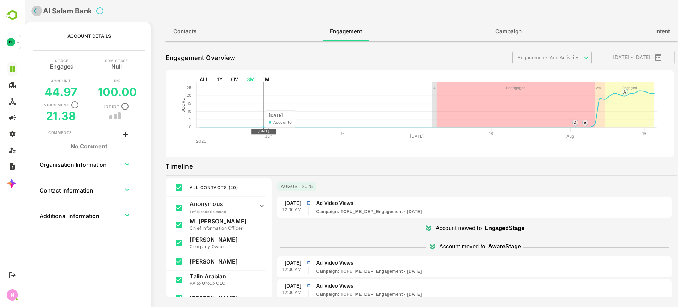
click at [36, 13] on icon "back" at bounding box center [36, 10] width 7 height 7
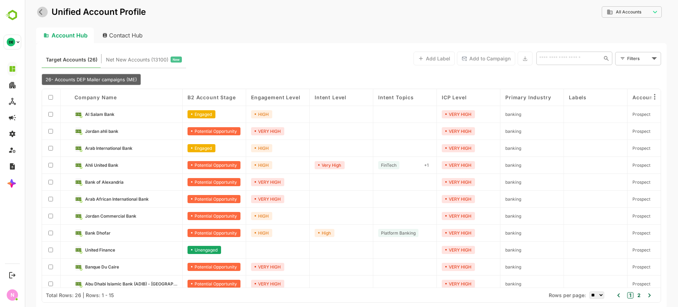
click at [42, 10] on icon "back" at bounding box center [42, 11] width 7 height 7
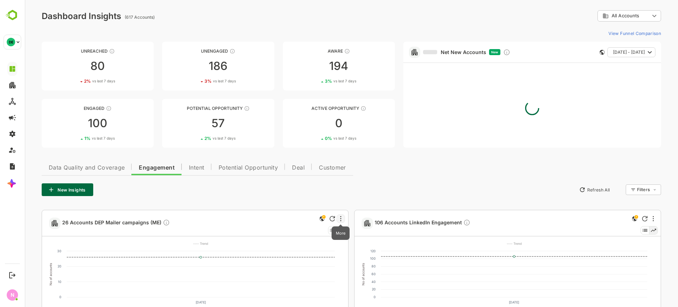
click at [340, 218] on icon "More" at bounding box center [340, 219] width 1 height 6
click at [323, 245] on li "Edit" at bounding box center [319, 243] width 48 height 13
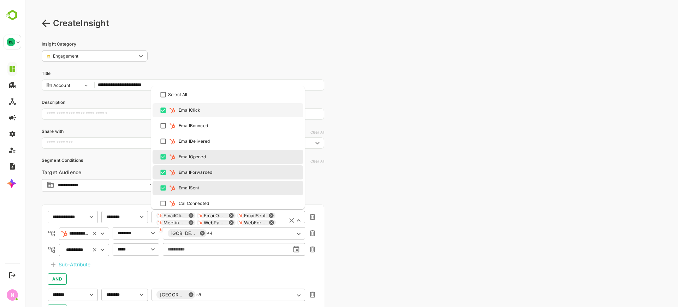
click at [238, 219] on div "EmailClick EmailOpened EmailSent MeetingScheduled WebPageVisit WebFormFill Emai…" at bounding box center [228, 222] width 154 height 24
click at [229, 239] on div "**********" at bounding box center [183, 262] width 282 height 117
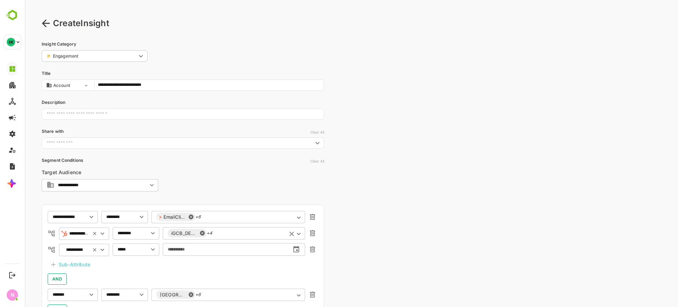
click at [231, 233] on div "iGCB_DEP_ME ABM Campaign 1 +4 ​" at bounding box center [234, 233] width 142 height 13
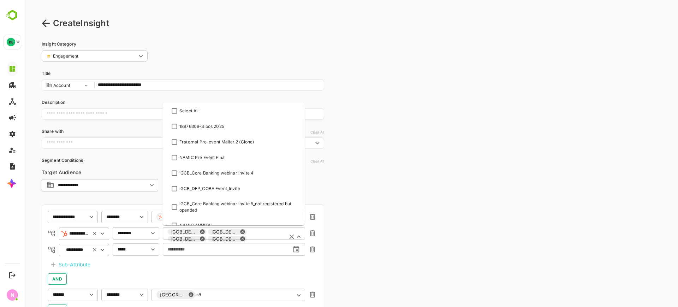
click at [231, 233] on div "iGCB_DEP_ME ABM Campaign 2" at bounding box center [222, 231] width 29 height 4
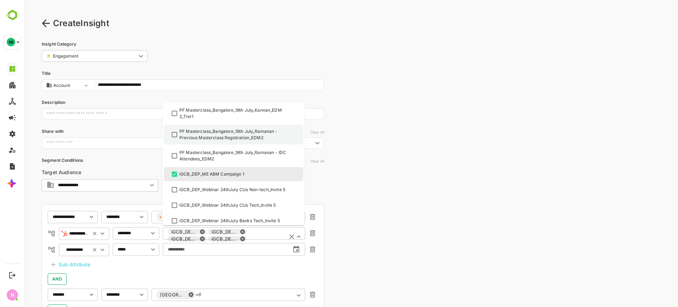
scroll to position [47280, 0]
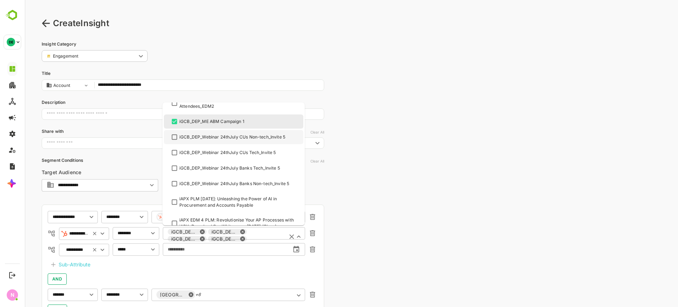
click at [373, 203] on div "**********" at bounding box center [351, 209] width 653 height 419
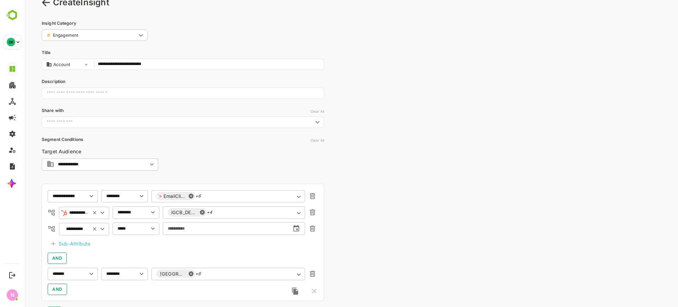
scroll to position [112, 0]
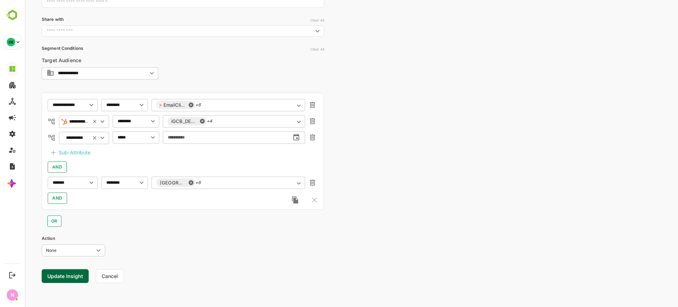
click at [72, 274] on button "Update Insight" at bounding box center [65, 276] width 47 height 14
click at [132, 281] on link "View" at bounding box center [128, 285] width 16 height 8
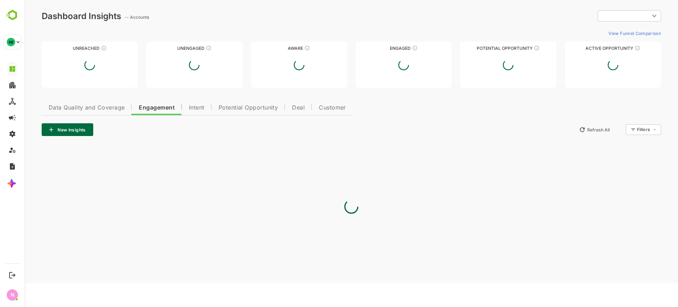
scroll to position [0, 0]
type input "**********"
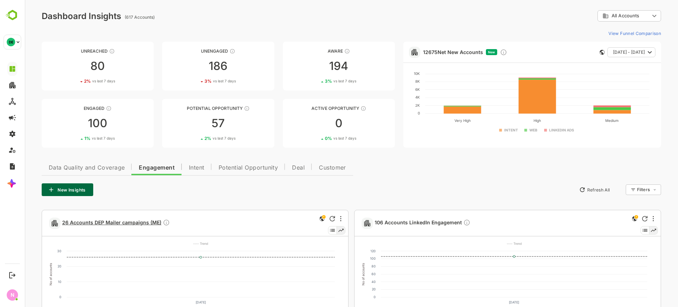
click at [125, 226] on span "26 Accounts DEP Mailer campaigns (ME)" at bounding box center [116, 223] width 108 height 8
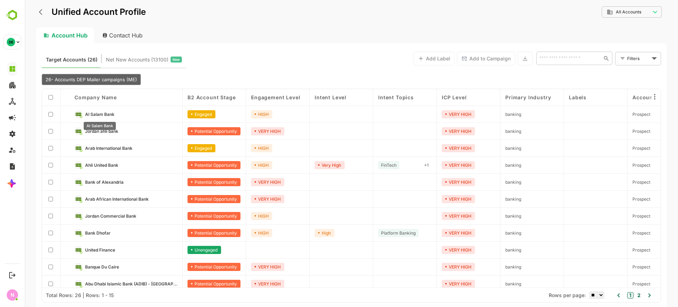
click at [96, 115] on span "Al Salam Bank" at bounding box center [99, 114] width 29 height 5
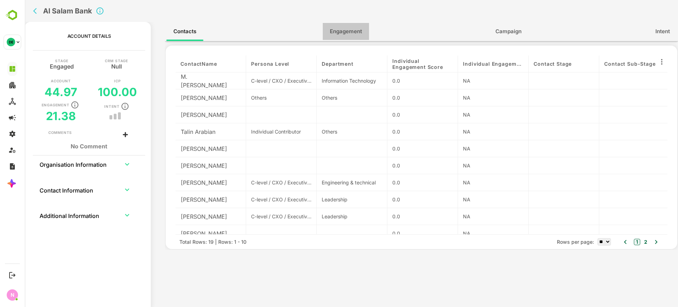
click at [357, 32] on span "Engagement" at bounding box center [346, 31] width 32 height 9
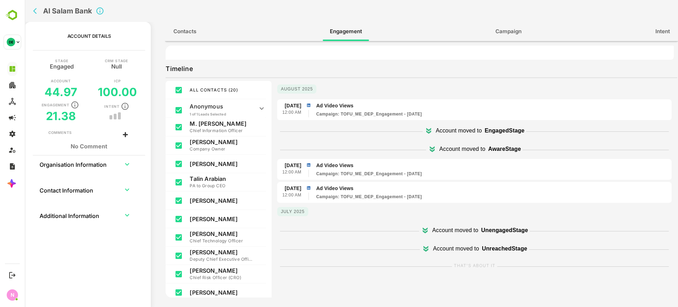
scroll to position [115, 0]
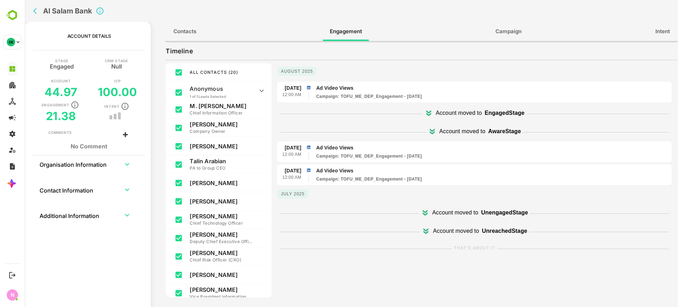
click at [335, 193] on div "[DATE]" at bounding box center [474, 195] width 394 height 13
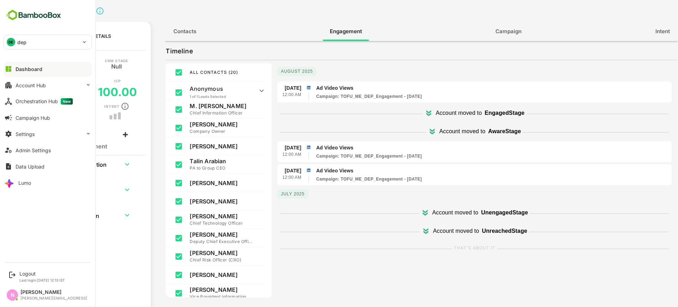
click at [54, 35] on div "DE dep" at bounding box center [43, 42] width 79 height 14
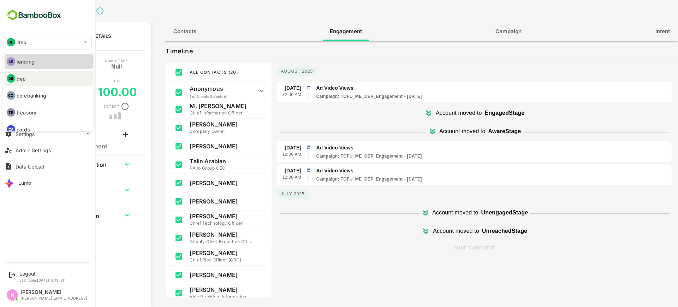
click at [53, 61] on li "LE lending" at bounding box center [49, 62] width 88 height 16
type input "*******"
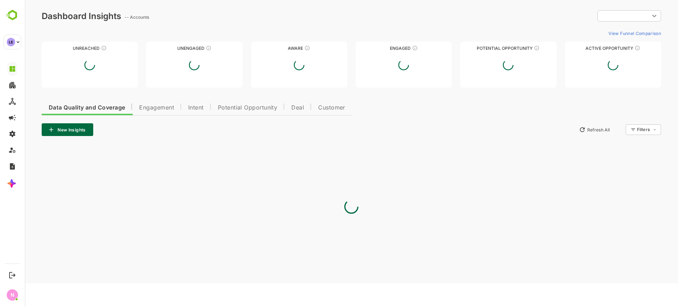
scroll to position [0, 0]
type input "**********"
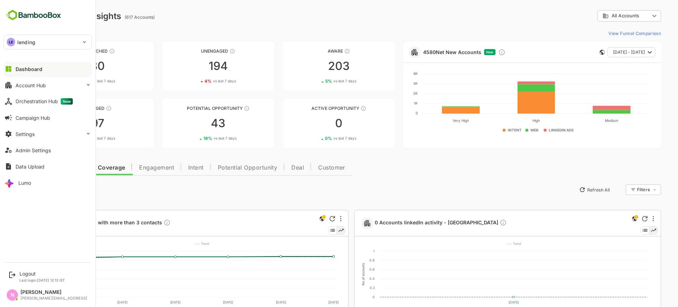
click at [48, 44] on div "LE lending" at bounding box center [43, 42] width 79 height 14
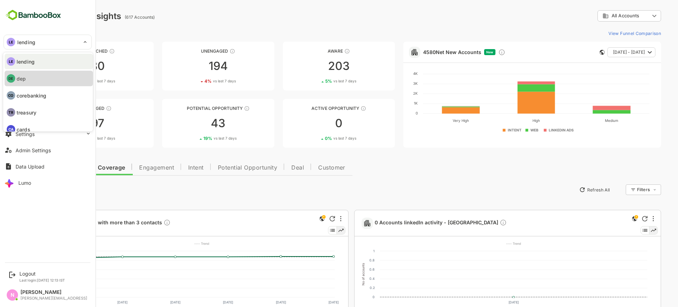
click at [42, 84] on li "DE dep" at bounding box center [49, 79] width 88 height 16
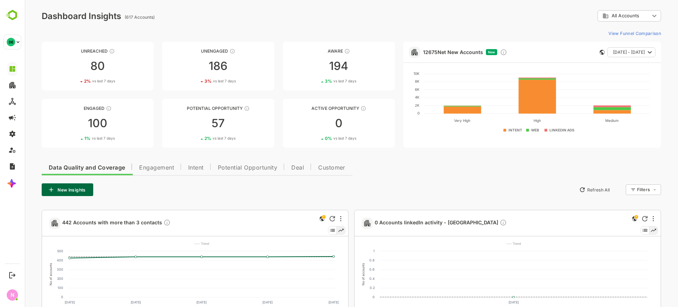
click at [162, 171] on span "Engagement" at bounding box center [156, 168] width 35 height 6
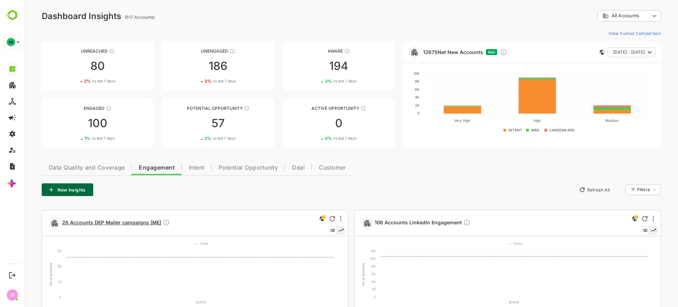
click at [120, 220] on span "26 Accounts DEP Mailer campaigns (ME)" at bounding box center [116, 223] width 108 height 8
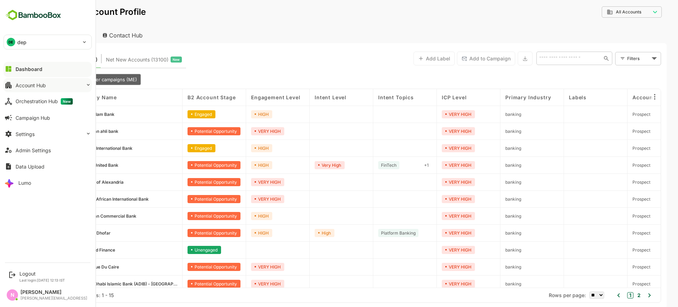
click at [39, 86] on div "Account Hub" at bounding box center [31, 85] width 30 height 6
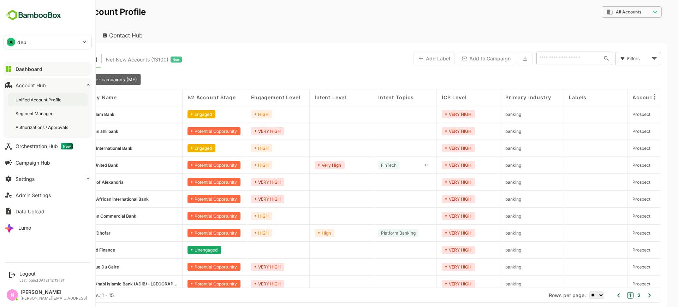
click at [48, 97] on div "Unified Account Profile" at bounding box center [39, 100] width 47 height 6
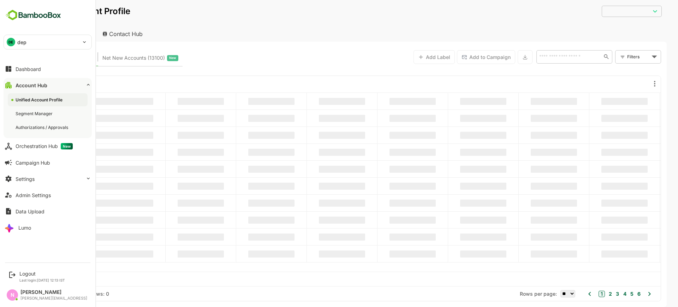
type input "**********"
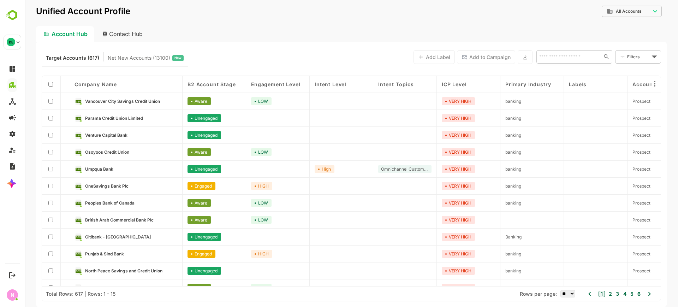
click at [556, 54] on input "text" at bounding box center [567, 56] width 61 height 8
type input "*****"
click at [556, 72] on li "Al Salam Bank" at bounding box center [573, 72] width 73 height 12
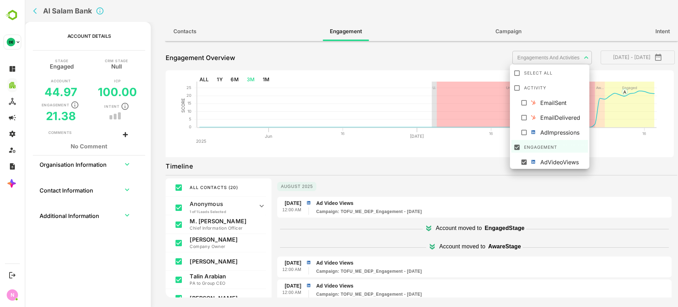
click at [580, 56] on body "**********" at bounding box center [351, 153] width 653 height 307
click at [466, 160] on div at bounding box center [351, 153] width 653 height 307
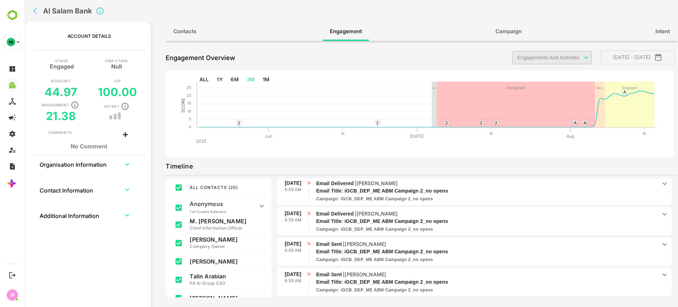
scroll to position [143, 0]
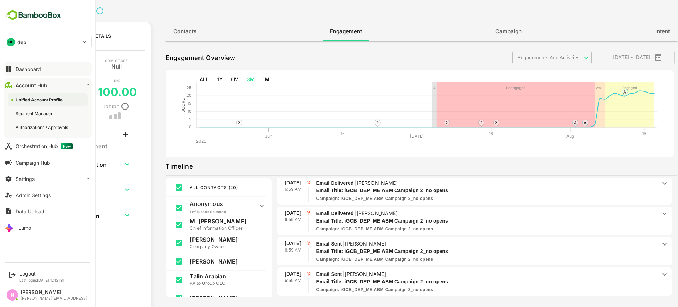
click at [55, 69] on button "Dashboard" at bounding box center [48, 69] width 88 height 14
